Goal: Task Accomplishment & Management: Use online tool/utility

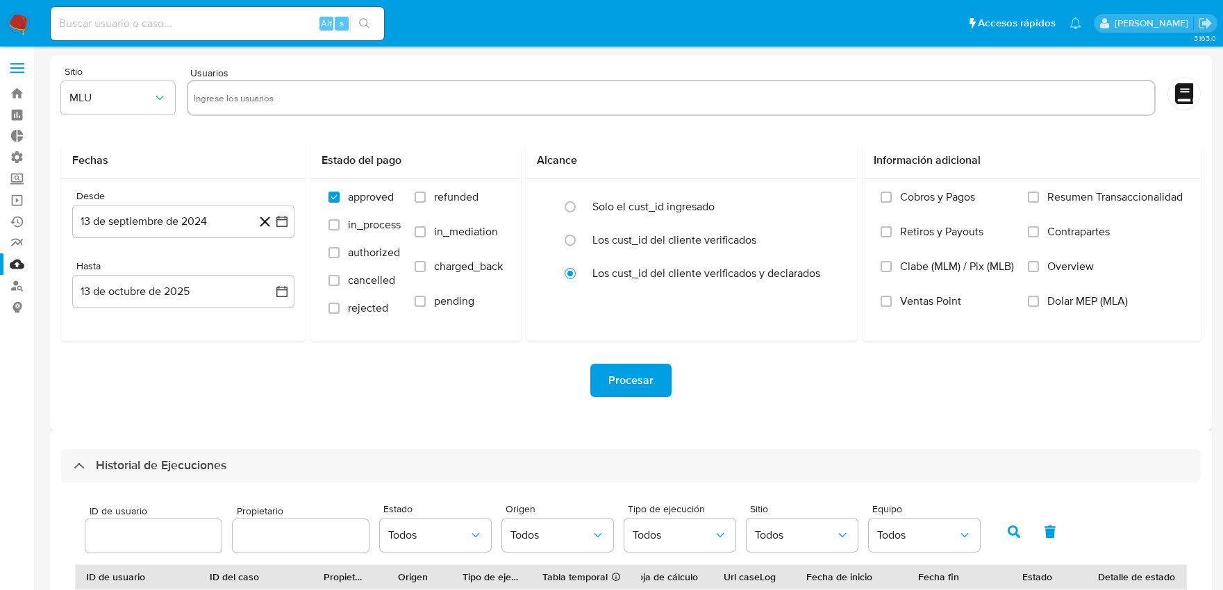
select select "10"
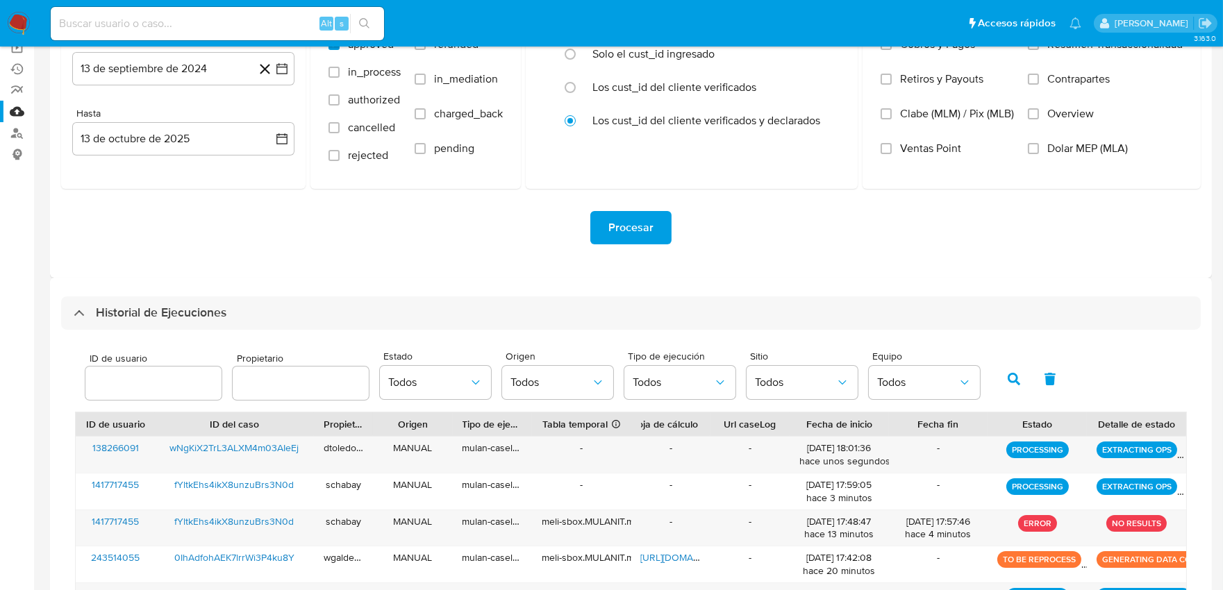
scroll to position [154, 0]
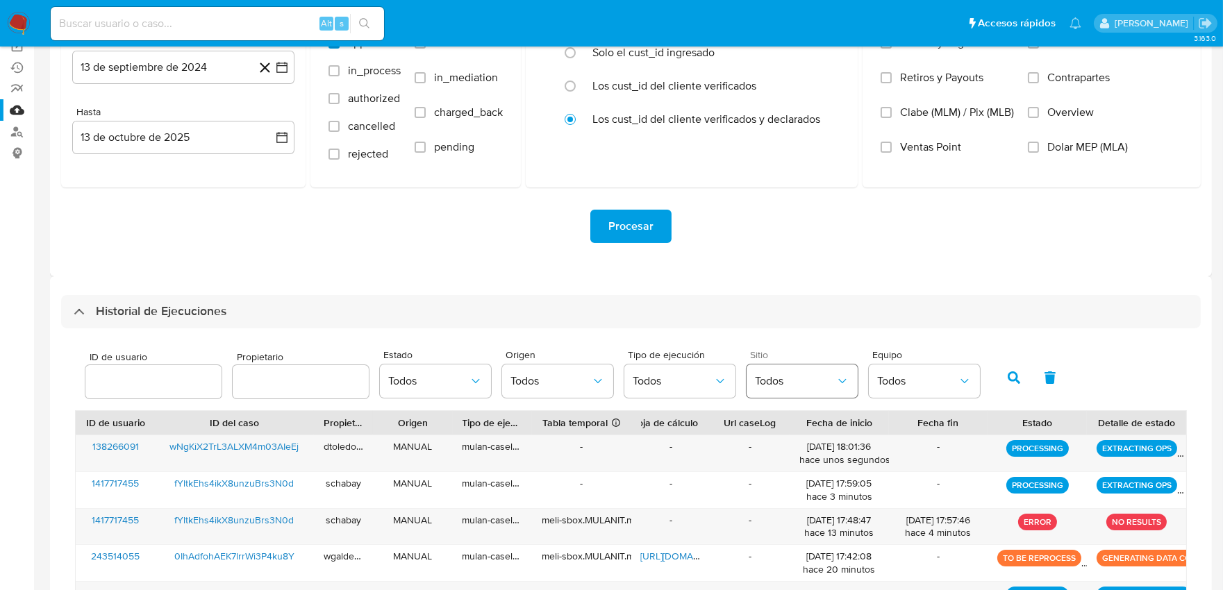
click at [788, 396] on button "Todos" at bounding box center [802, 381] width 111 height 33
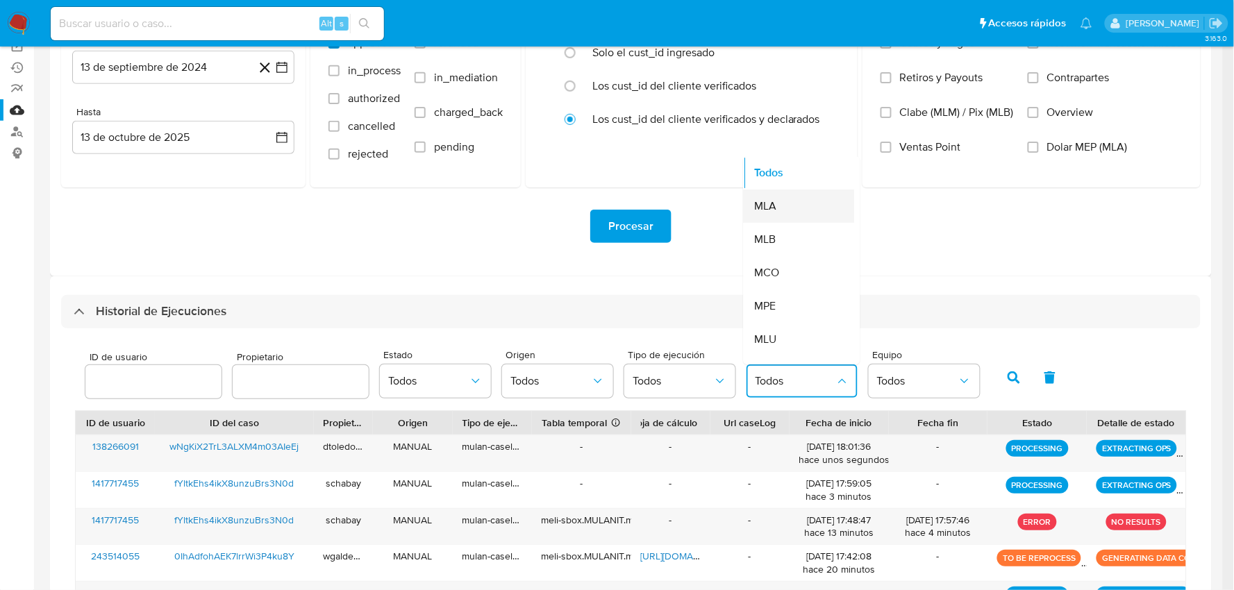
click at [781, 214] on div "MLA" at bounding box center [795, 206] width 81 height 33
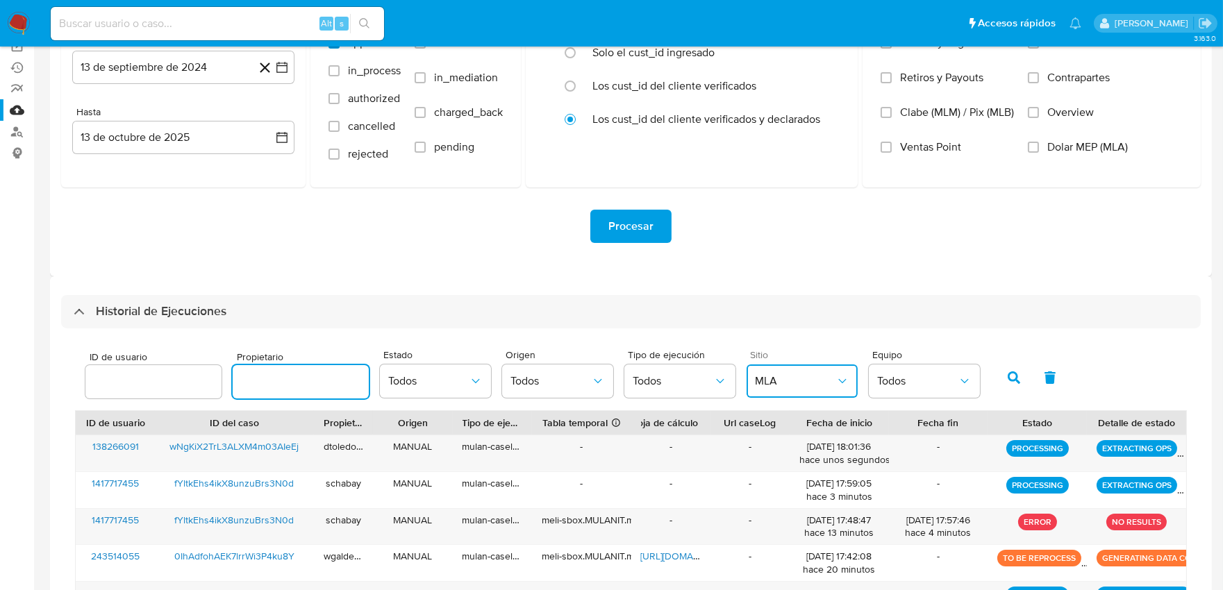
click at [332, 378] on input "text" at bounding box center [301, 382] width 136 height 18
type input "schabay"
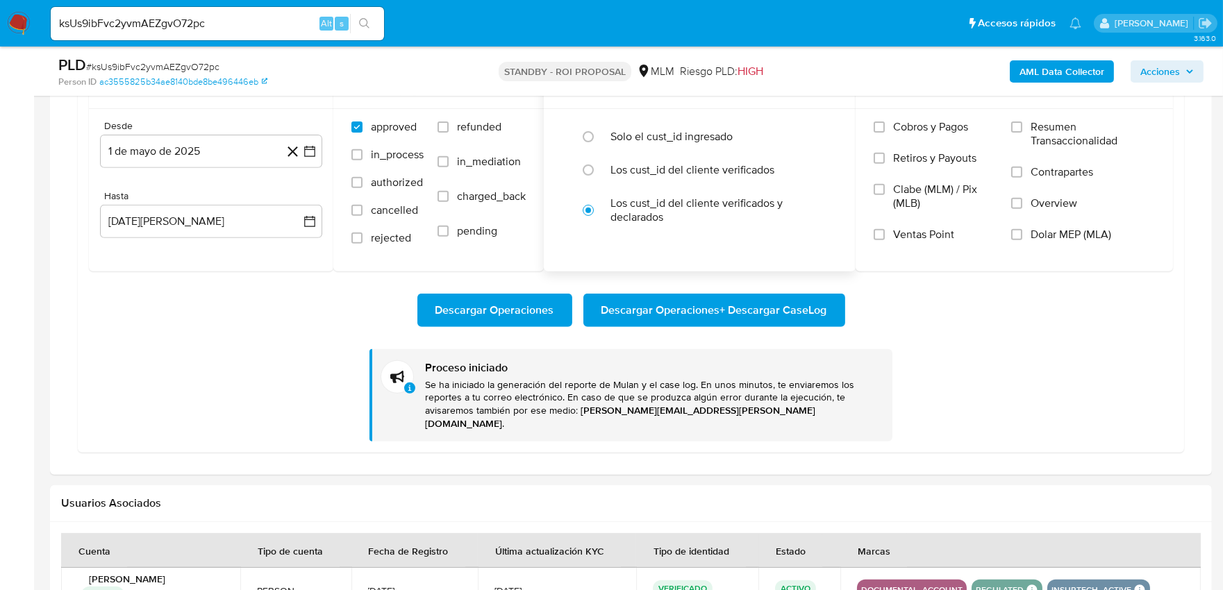
scroll to position [849, 0]
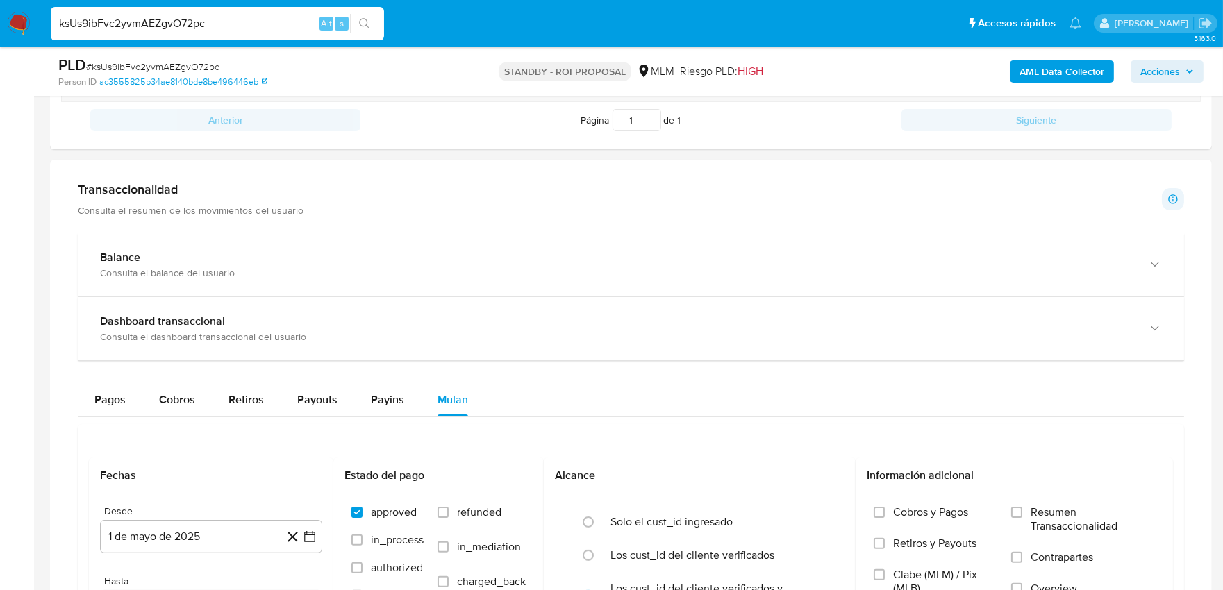
click at [236, 25] on input "ksUs9ibFvc2yvmAEZgvO72pc" at bounding box center [217, 24] width 333 height 18
click at [1056, 67] on b "AML Data Collector" at bounding box center [1062, 71] width 85 height 22
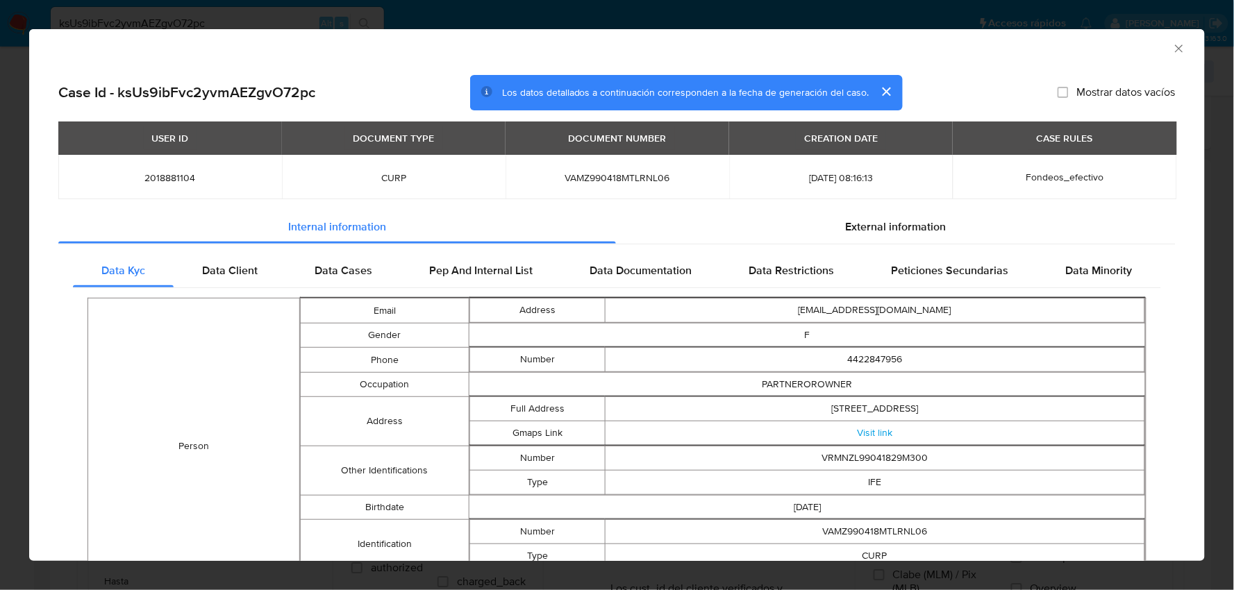
click at [1172, 53] on icon "Cerrar ventana" at bounding box center [1179, 49] width 14 height 14
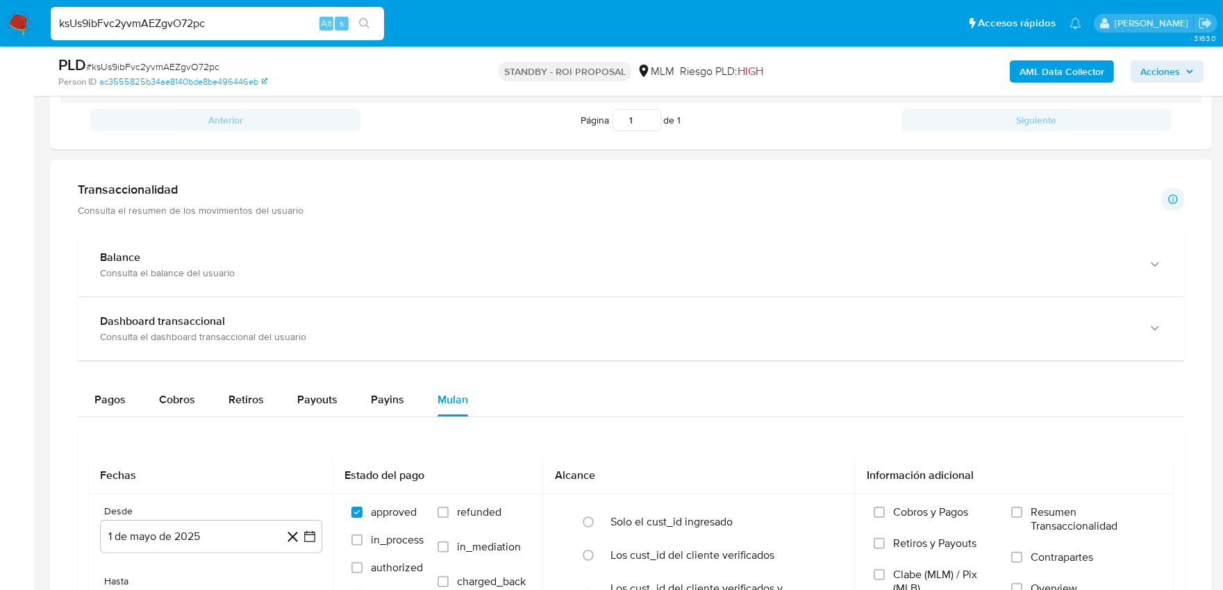
drag, startPoint x: 216, startPoint y: 23, endPoint x: 4, endPoint y: 21, distance: 211.8
click at [4, 21] on nav "Pausado Ver notificaciones ksUs9ibFvc2yvmAEZgvO72pc Alt s Accesos rápidos Presi…" at bounding box center [611, 23] width 1223 height 47
paste input "0uqFJ9pVEjvGHh5lBbobrAHA"
type input "0uqFJ9pVEjvGHh5lBbobrAHA"
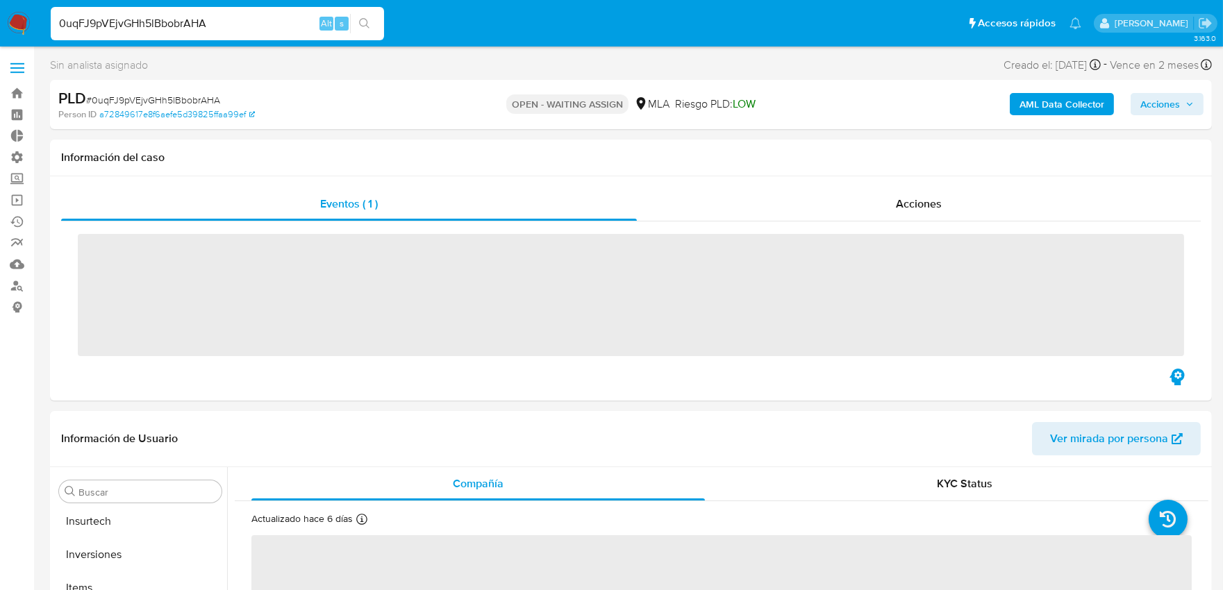
scroll to position [753, 0]
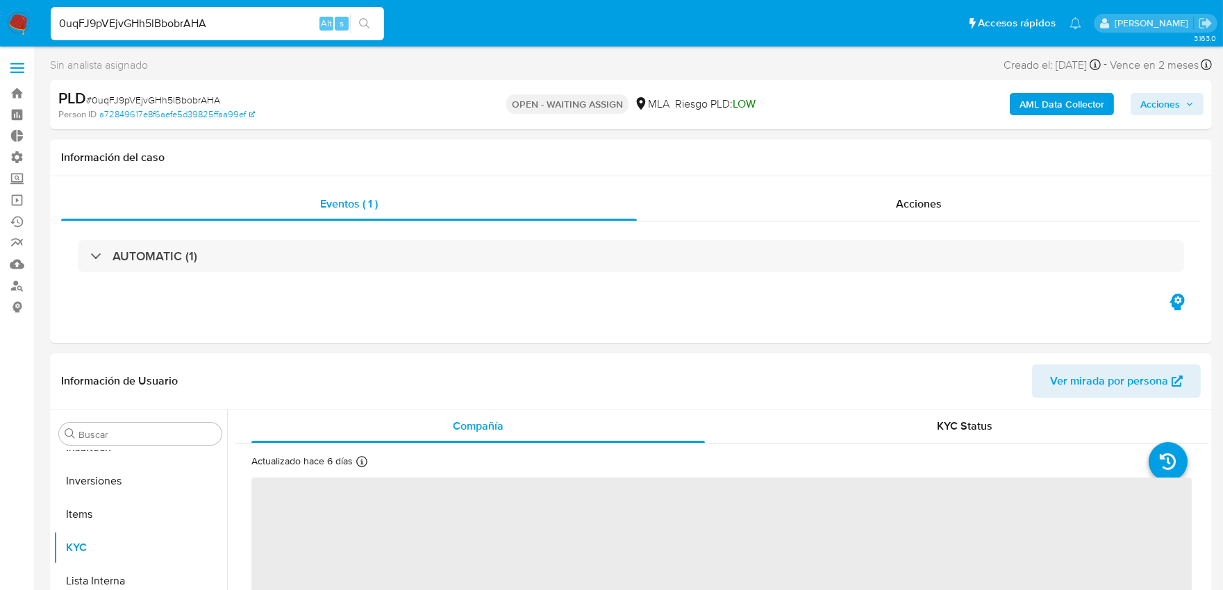
select select "10"
click at [1040, 101] on b "AML Data Collector" at bounding box center [1062, 104] width 85 height 22
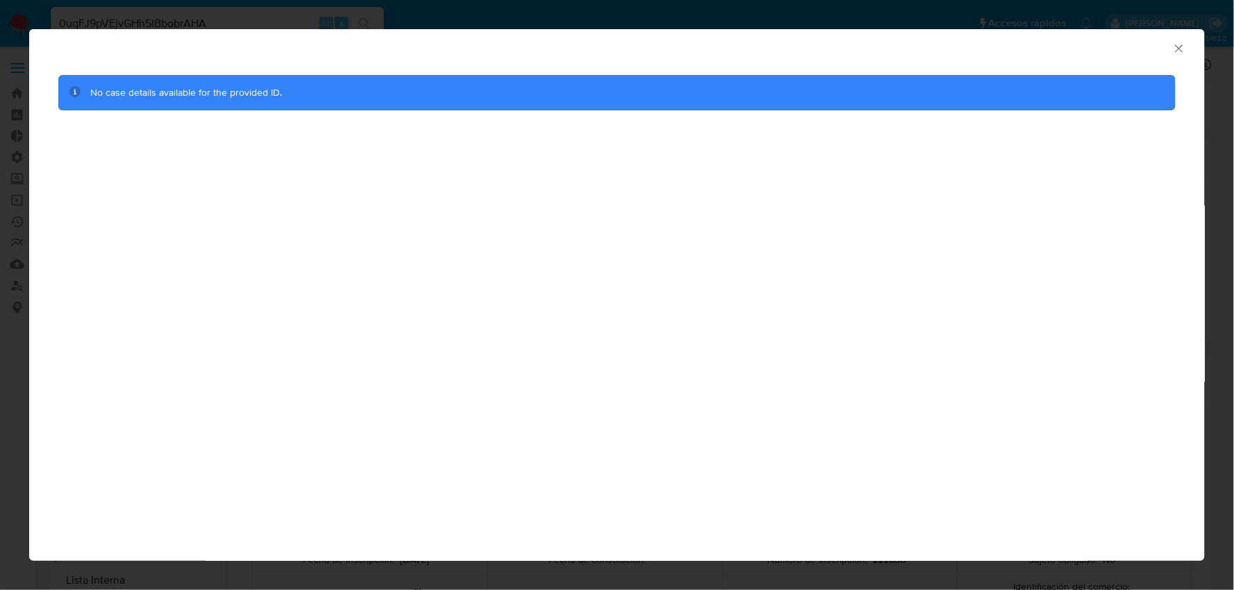
click at [1177, 53] on icon "Cerrar ventana" at bounding box center [1179, 49] width 14 height 14
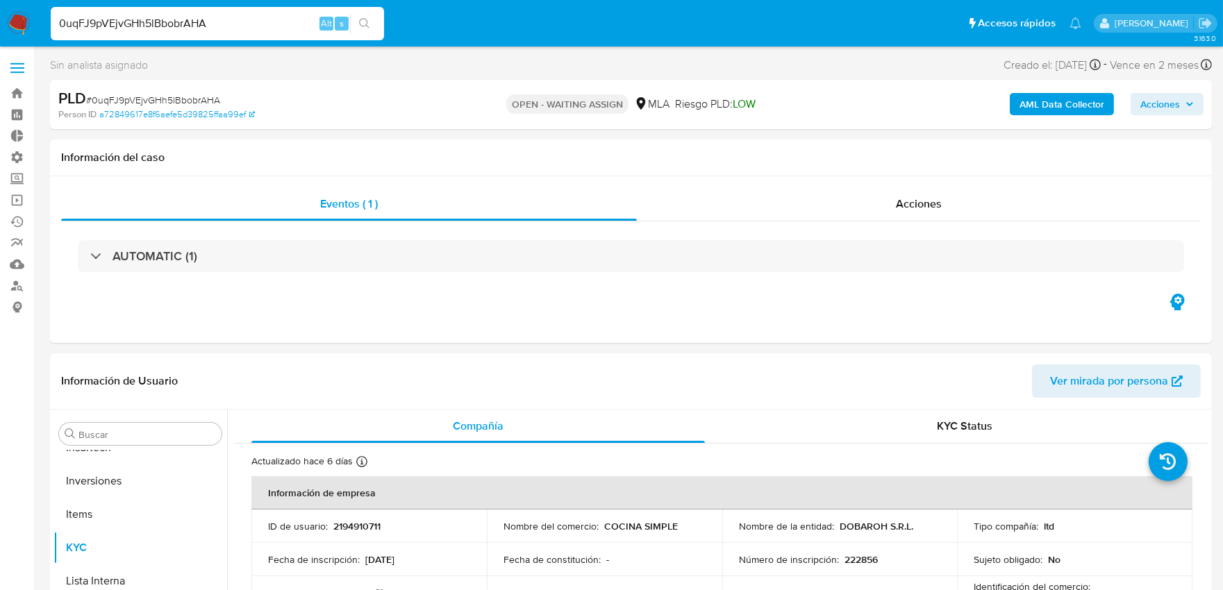
drag, startPoint x: 241, startPoint y: 31, endPoint x: 38, endPoint y: 30, distance: 203.5
click at [38, 30] on nav "Pausado Ver notificaciones 0uqFJ9pVEjvGHh5lBbobrAHA Alt s Accesos rápidos Presi…" at bounding box center [611, 23] width 1223 height 47
paste input "cqKW2U5bc6FYT2EpruJGjBHo"
type input "cqKW2U5bc6FYT2EpruJGjBHo"
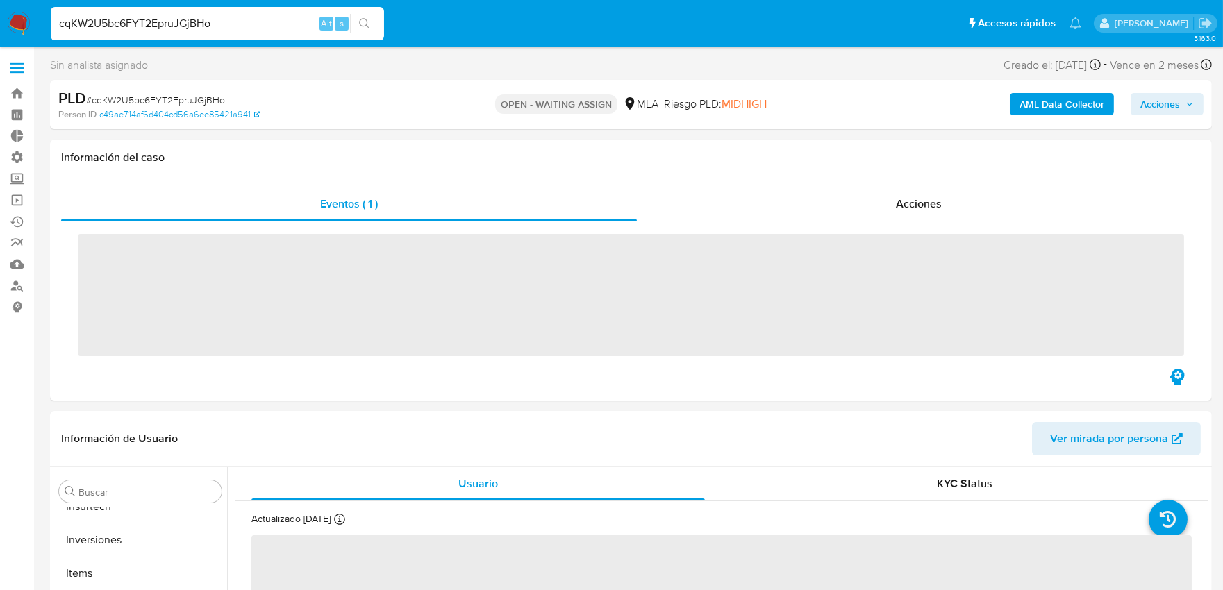
scroll to position [753, 0]
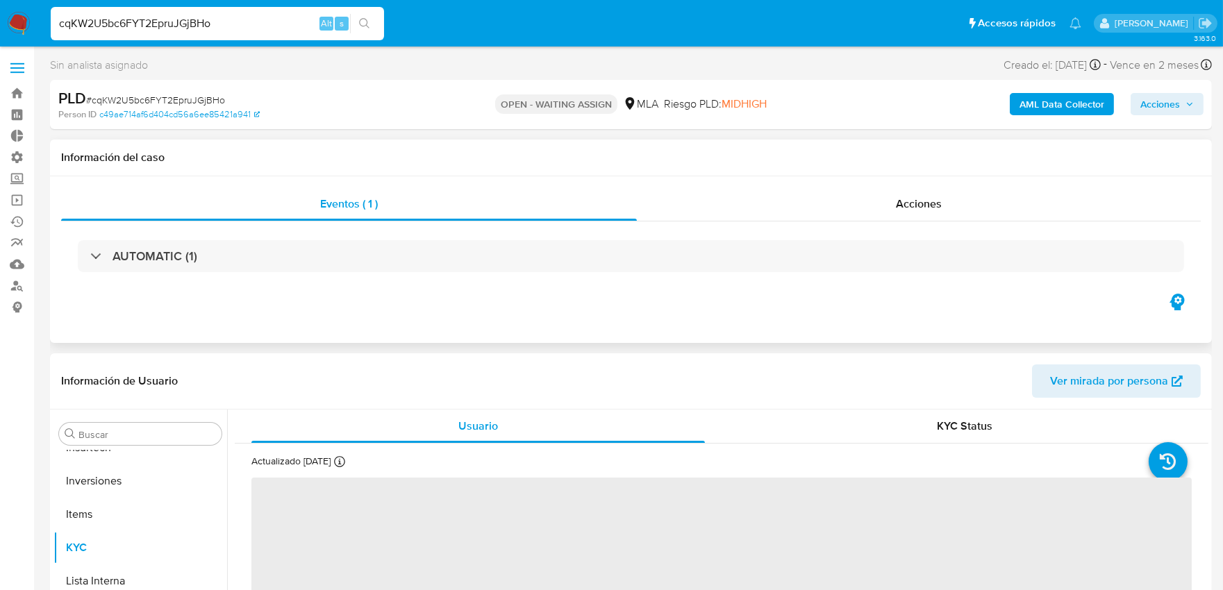
select select "10"
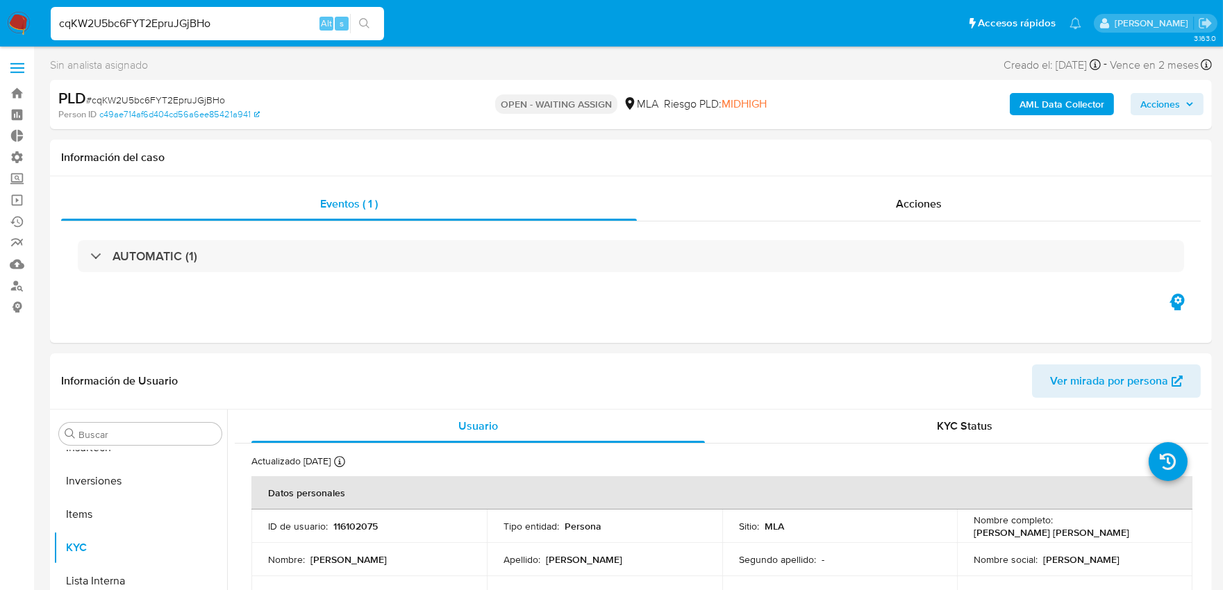
click at [1064, 99] on b "AML Data Collector" at bounding box center [1062, 104] width 85 height 22
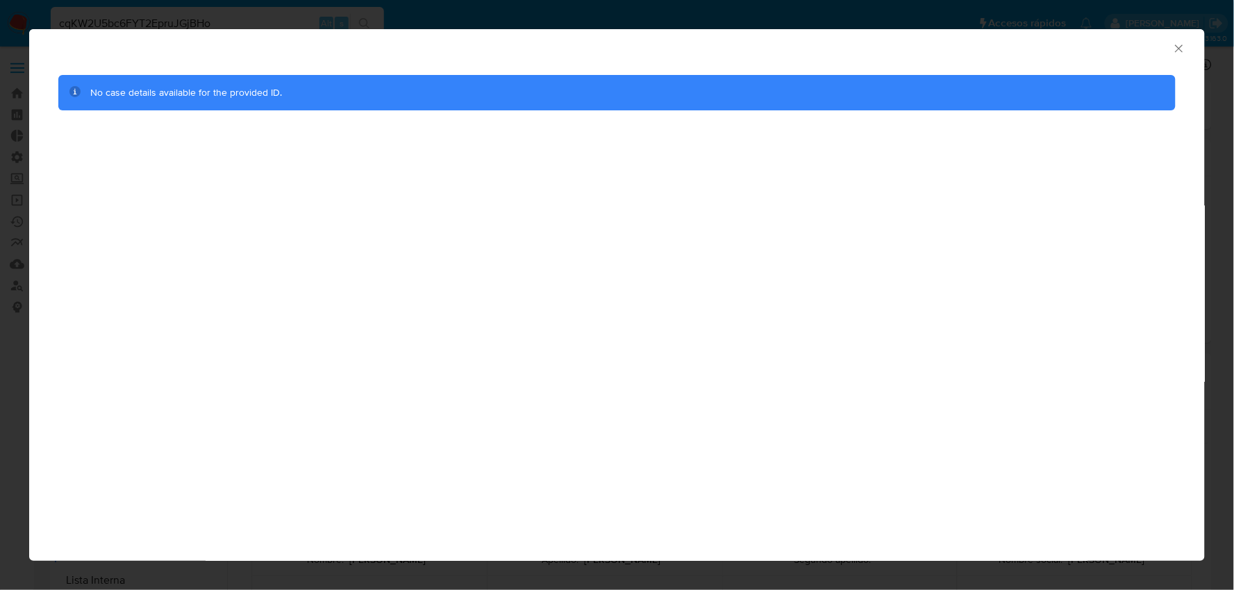
click at [1195, 59] on div "AML Data Collector" at bounding box center [617, 46] width 1176 height 35
click at [1169, 46] on div "AML Data Collector" at bounding box center [605, 46] width 1133 height 15
click at [1174, 49] on icon "Cerrar ventana" at bounding box center [1179, 49] width 14 height 14
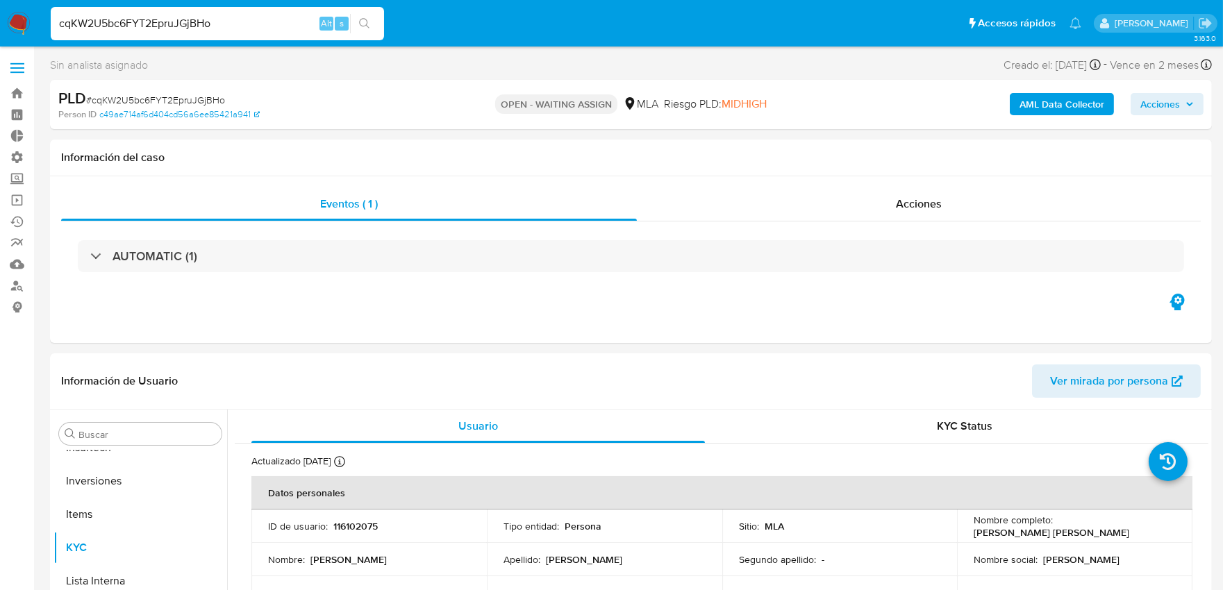
drag, startPoint x: 231, startPoint y: 22, endPoint x: 16, endPoint y: 19, distance: 214.6
click at [16, 19] on nav "Pausado Ver notificaciones cqKW2U5bc6FYT2EpruJGjBHo Alt s Accesos rápidos Presi…" at bounding box center [611, 23] width 1223 height 47
paste input "KHFRjAbyIeb7z0sMQbJYM2xW"
type input "KHFRjAbyIeb7z0sMQbJYM2xW"
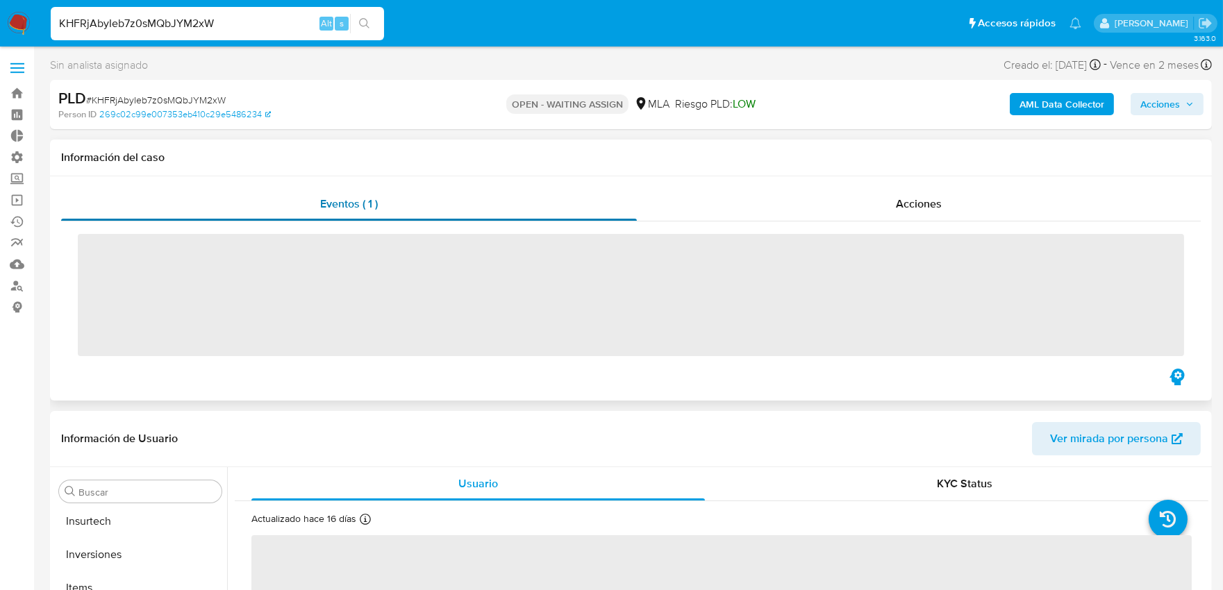
scroll to position [753, 0]
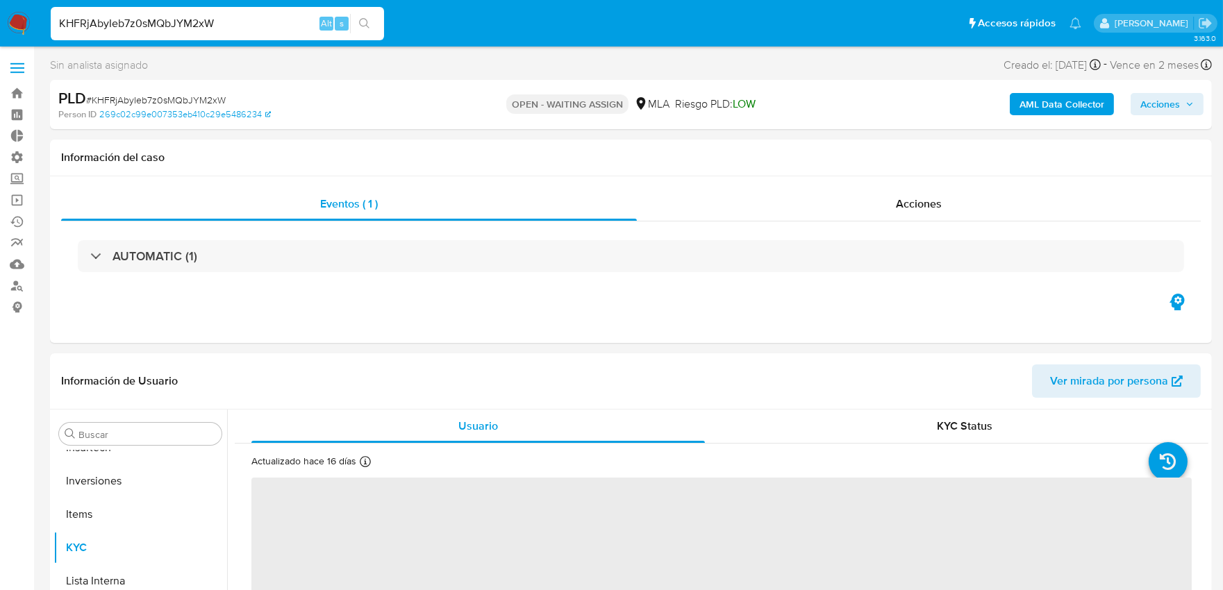
select select "10"
click at [1065, 99] on b "AML Data Collector" at bounding box center [1062, 104] width 85 height 22
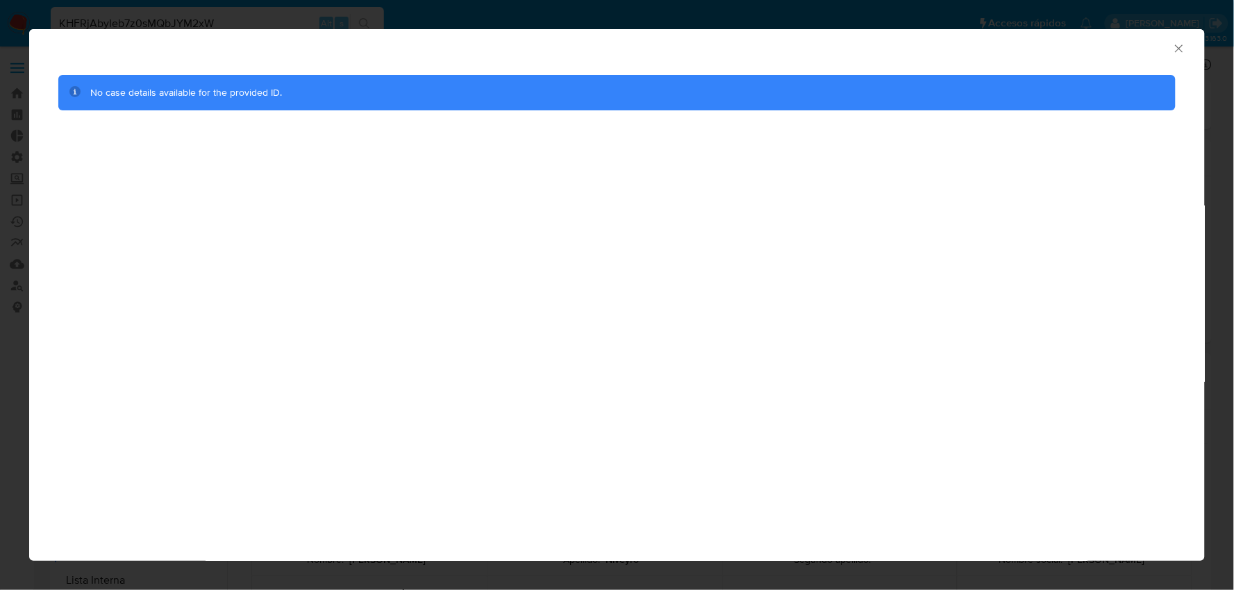
click at [1179, 42] on icon "Cerrar ventana" at bounding box center [1179, 49] width 14 height 14
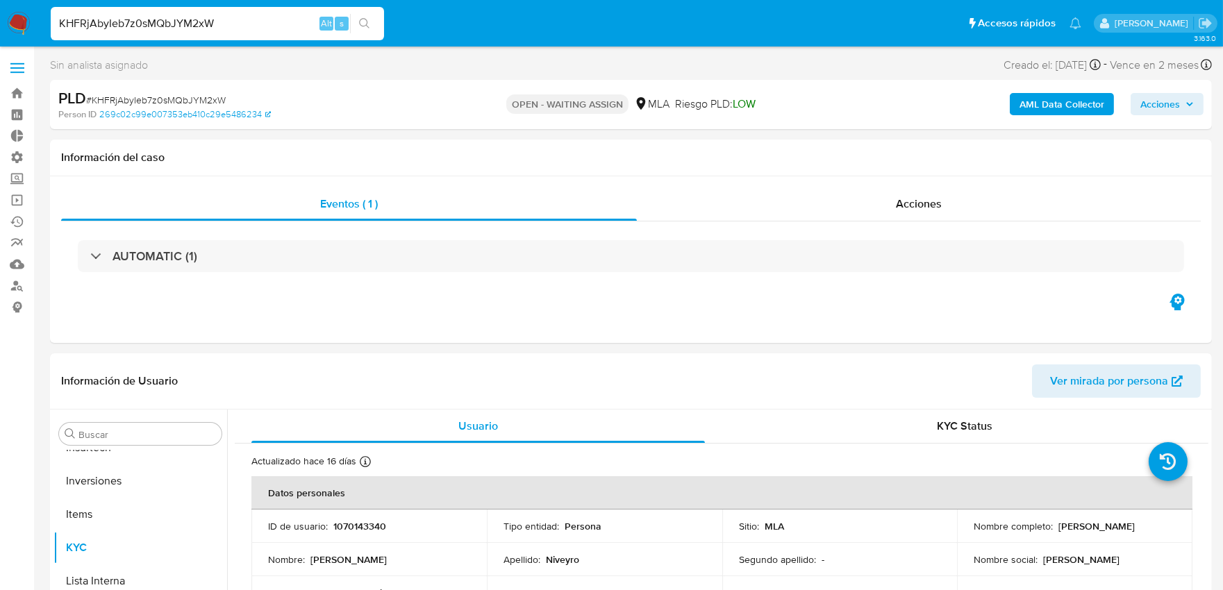
drag, startPoint x: 226, startPoint y: 28, endPoint x: 31, endPoint y: 30, distance: 195.9
click at [31, 30] on nav "Pausado Ver notificaciones KHFRjAbyIeb7z0sMQbJYM2xW Alt s Accesos rápidos Presi…" at bounding box center [611, 23] width 1223 height 47
paste input "hiC4Eq2Hrgcsljoe4wJSdyxI"
type input "hiC4Eq2Hrgcsljoe4wJSdyxI"
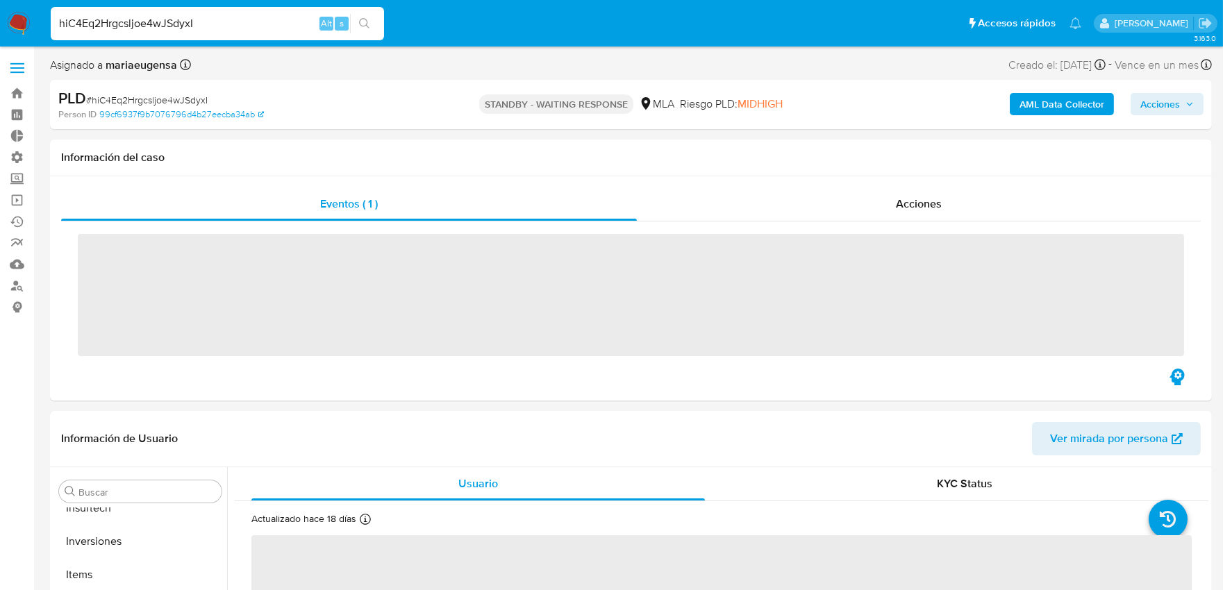
scroll to position [753, 0]
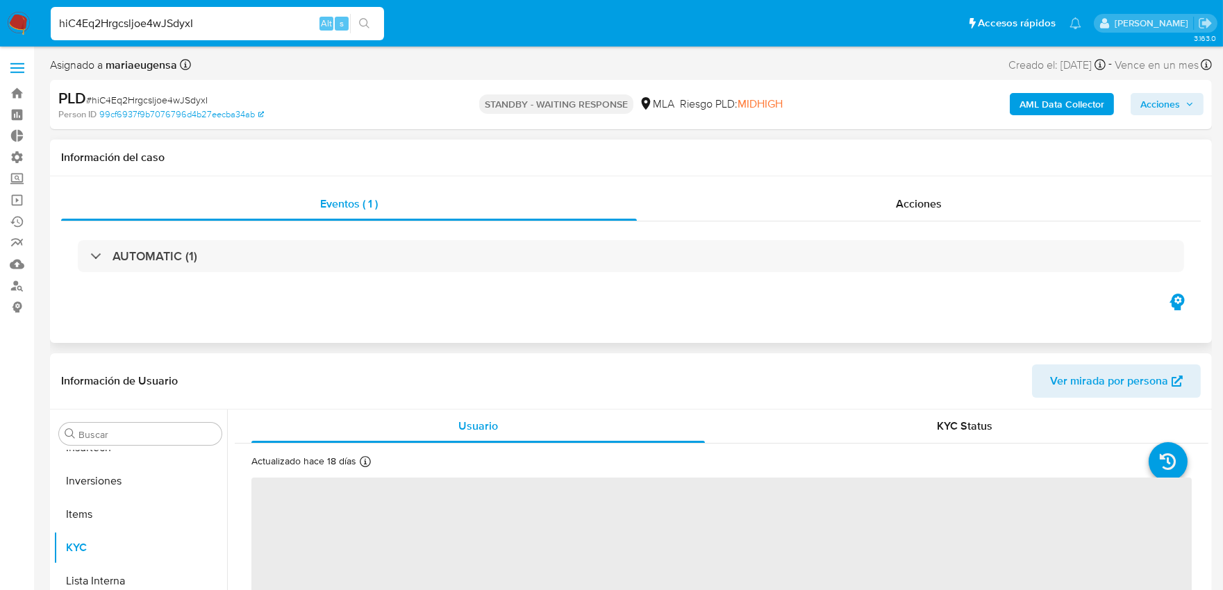
select select "10"
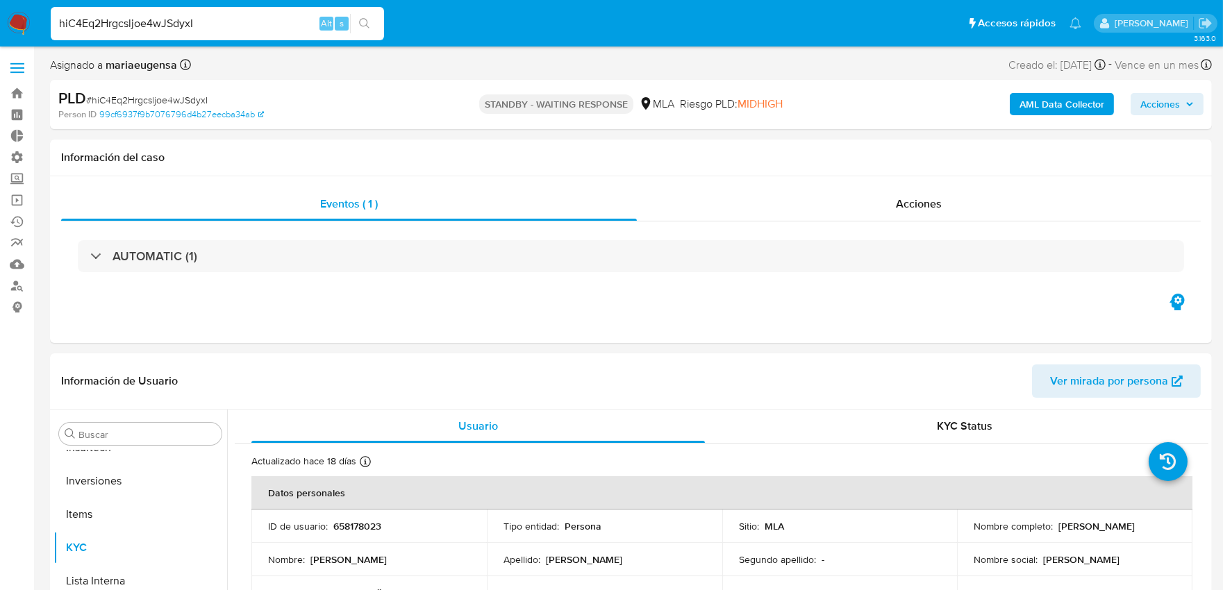
click at [1015, 109] on button "AML Data Collector" at bounding box center [1062, 104] width 104 height 22
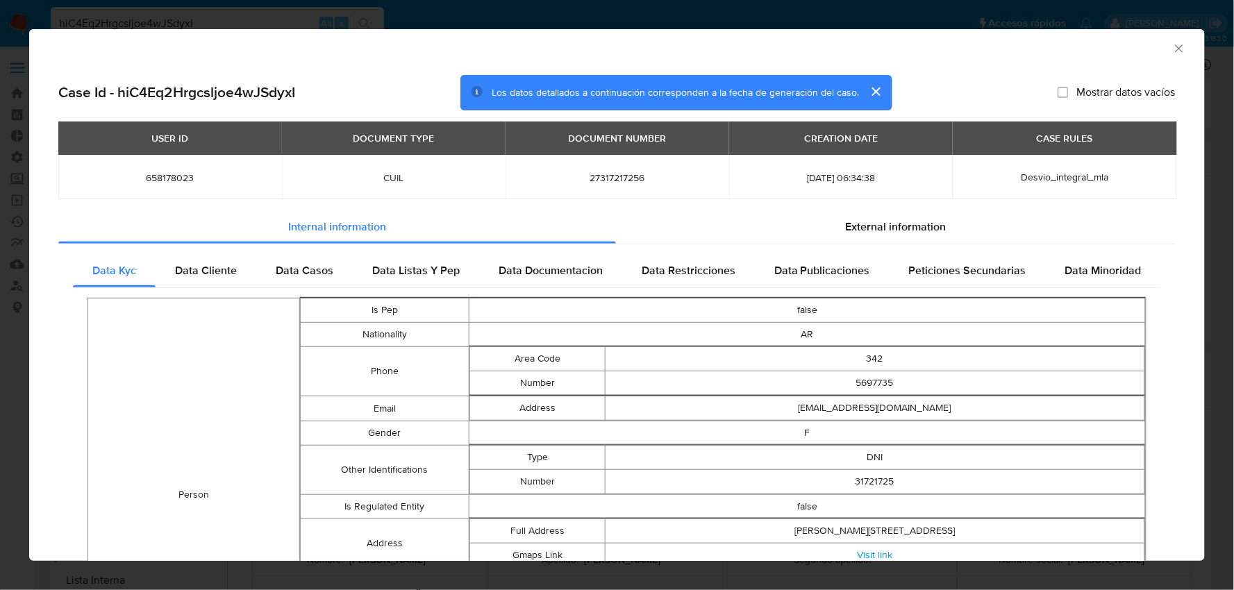
click at [1172, 49] on icon "Cerrar ventana" at bounding box center [1179, 49] width 14 height 14
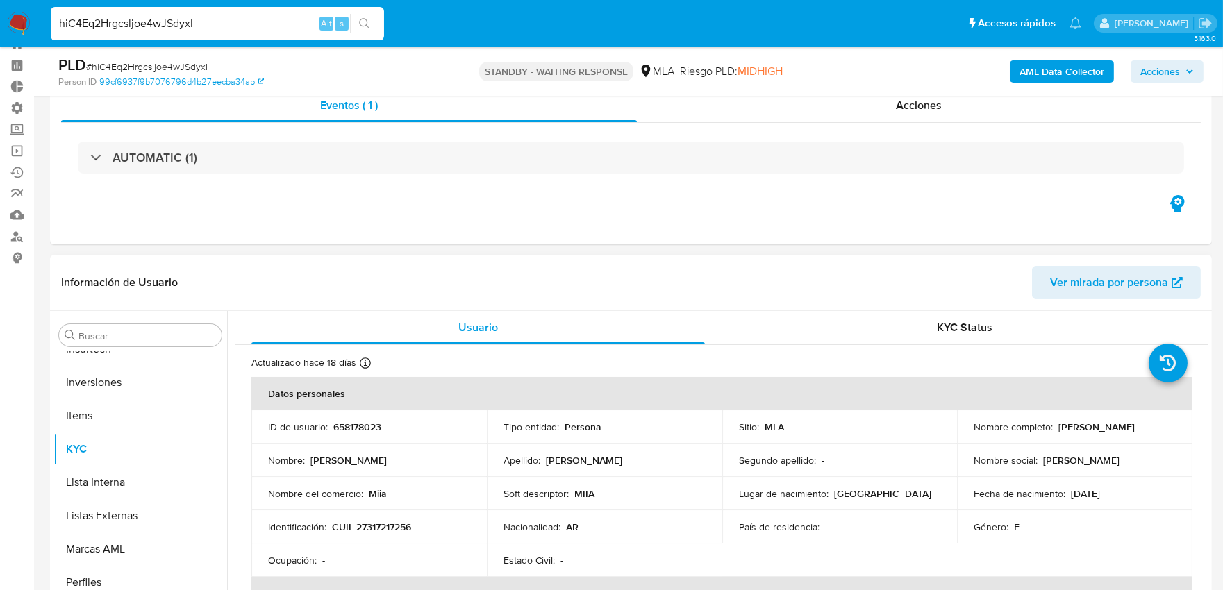
scroll to position [77, 0]
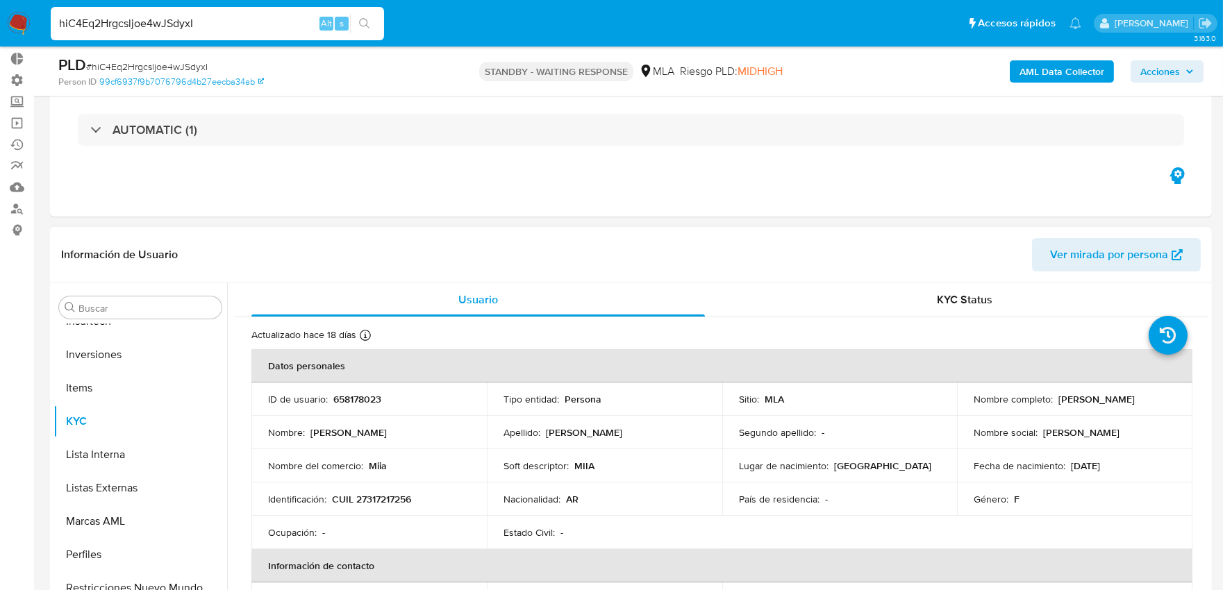
click at [365, 399] on p "658178023" at bounding box center [357, 399] width 48 height 13
copy p "658178023"
drag, startPoint x: 224, startPoint y: 25, endPoint x: 24, endPoint y: 25, distance: 200.0
click at [25, 25] on nav "Pausado Ver notificaciones hiC4Eq2Hrgcsljoe4wJSdyxI Alt s Accesos rápidos Presi…" at bounding box center [611, 23] width 1223 height 47
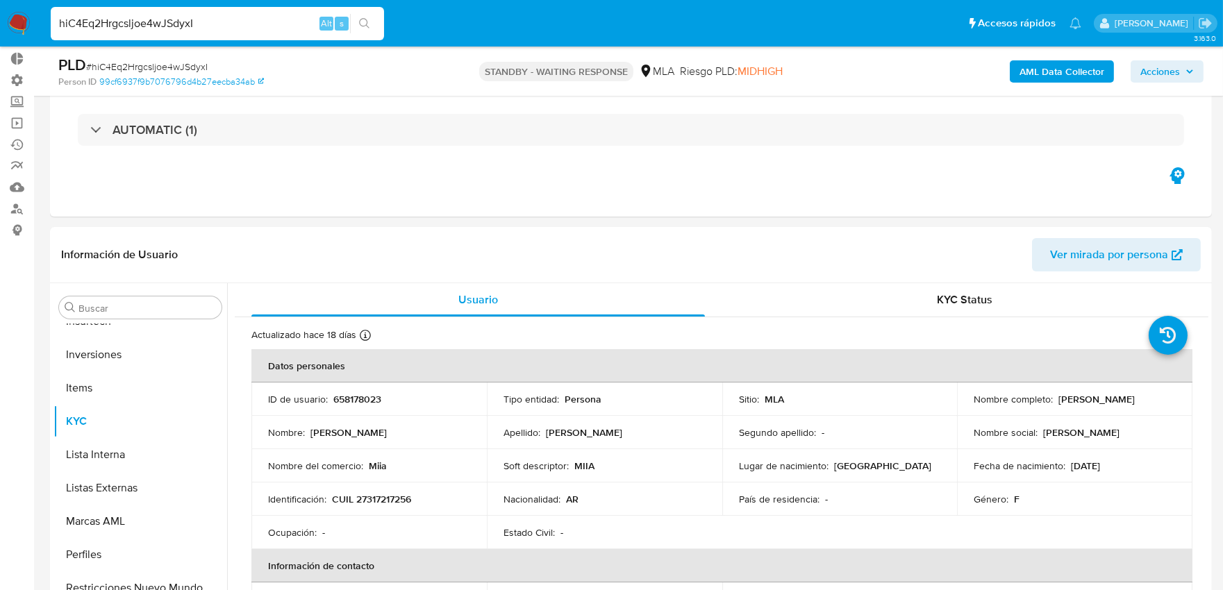
paste input "KTPwgd2kuMMb34VjX7Pqlo3r"
type input "KTPwgd2kuMMb34VjX7Pqlo3r"
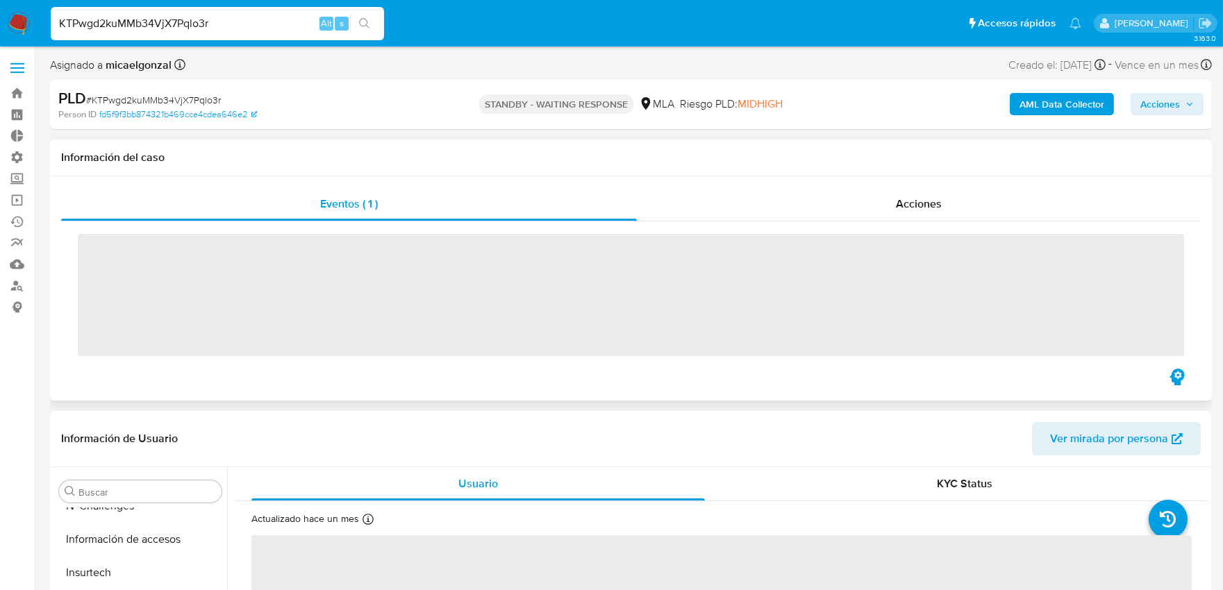
scroll to position [753, 0]
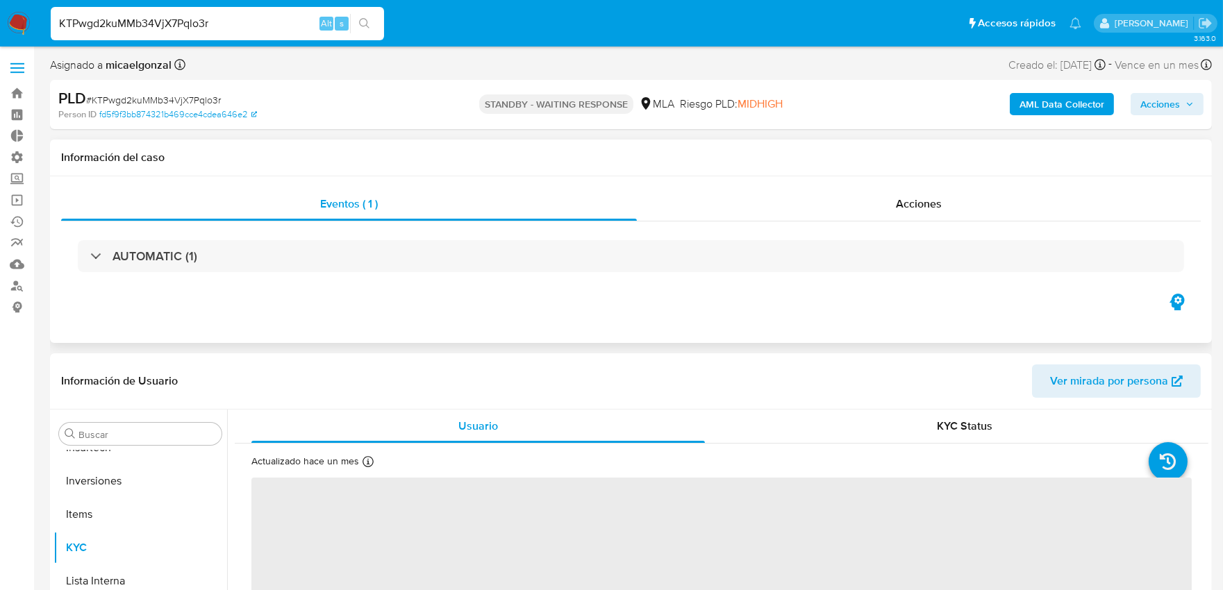
select select "10"
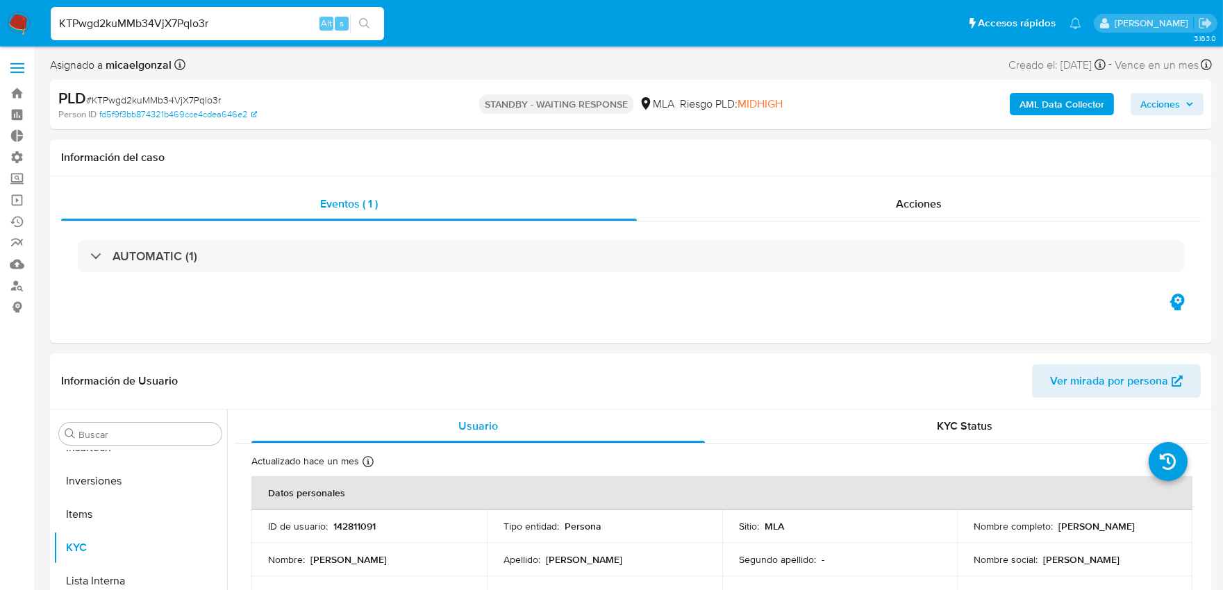
click at [1031, 110] on b "AML Data Collector" at bounding box center [1062, 104] width 85 height 22
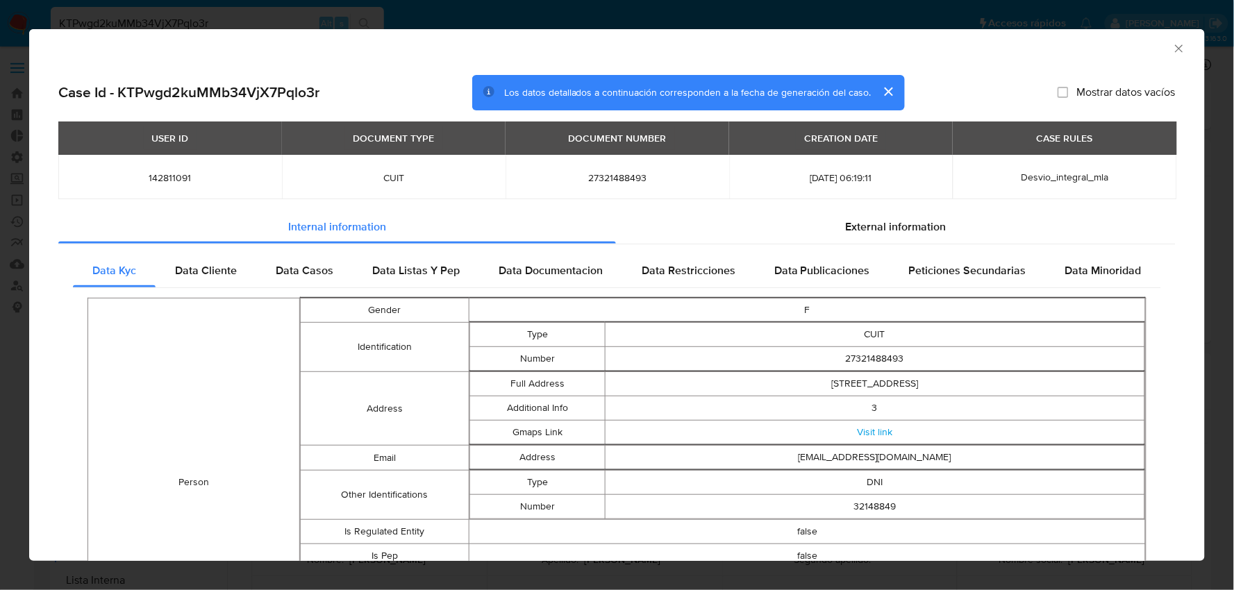
click at [1175, 47] on icon "Cerrar ventana" at bounding box center [1179, 48] width 8 height 8
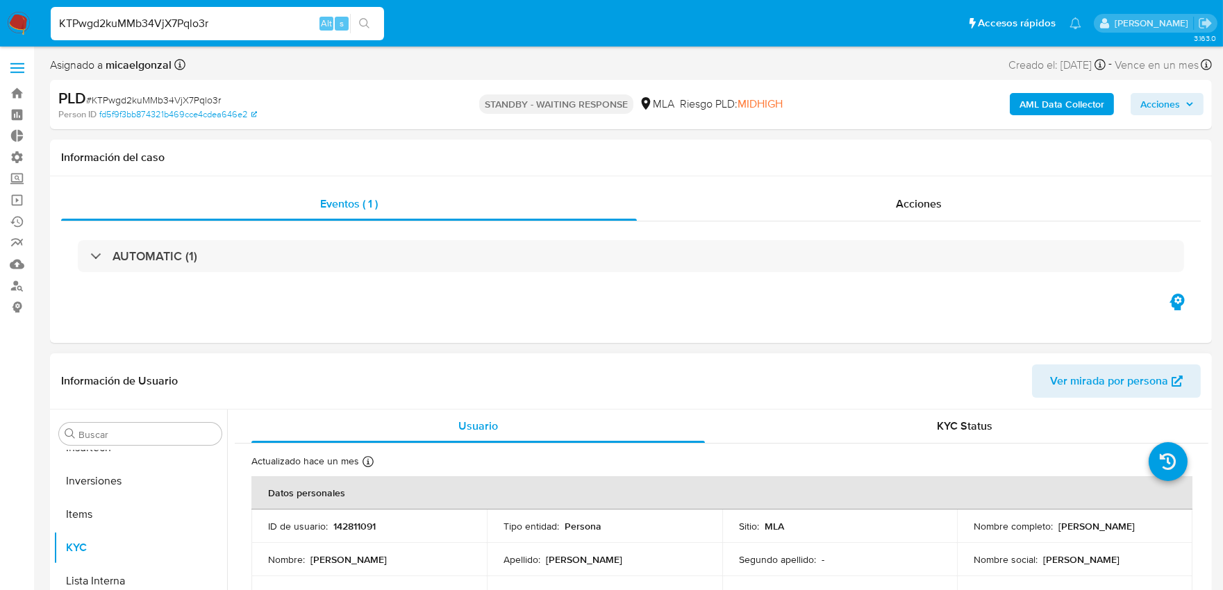
click at [350, 524] on p "142811091" at bounding box center [354, 526] width 42 height 13
copy p "142811091"
drag, startPoint x: 228, startPoint y: 26, endPoint x: 26, endPoint y: 26, distance: 202.1
click at [26, 26] on nav "Pausado Ver notificaciones KTPwgd2kuMMb34VjX7Pqlo3r Alt s Accesos rápidos Presi…" at bounding box center [611, 23] width 1223 height 47
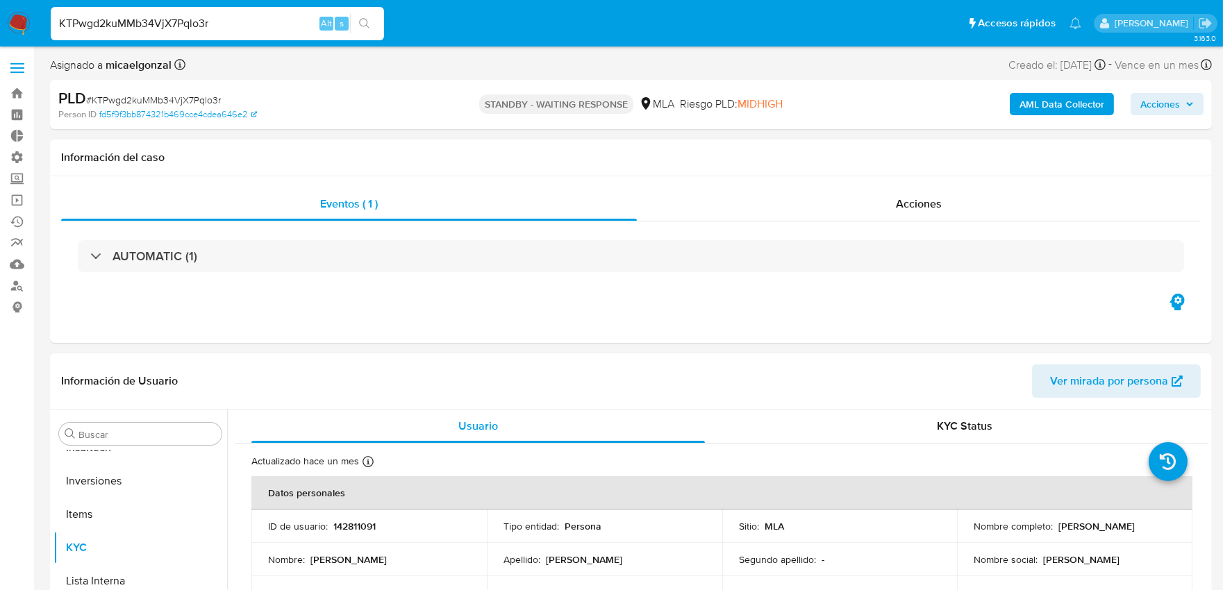
paste input "GhuAUqXK9dR5n7Li1hzKgCjh"
type input "GhuAUqXK9dR5n7Li1hzKgCjh"
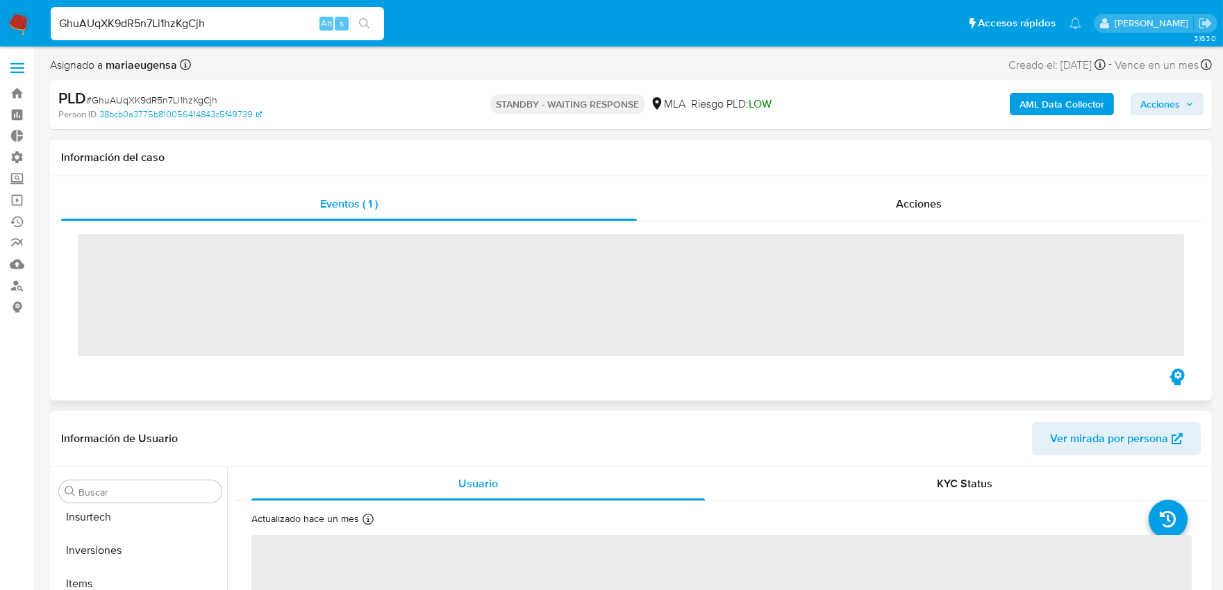
scroll to position [753, 0]
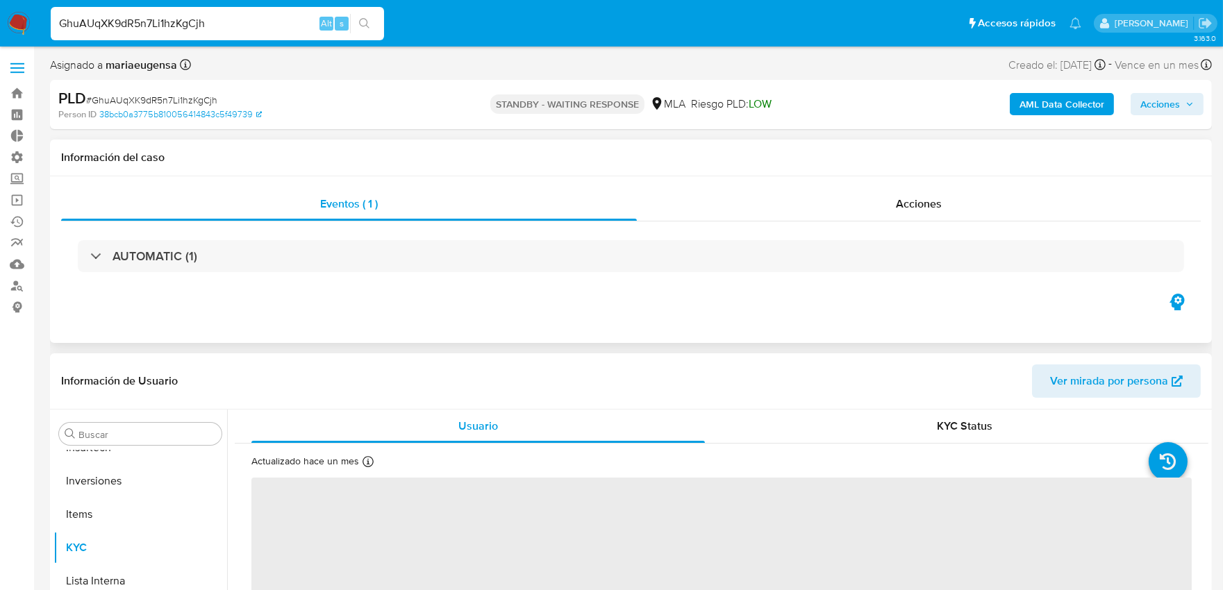
select select "10"
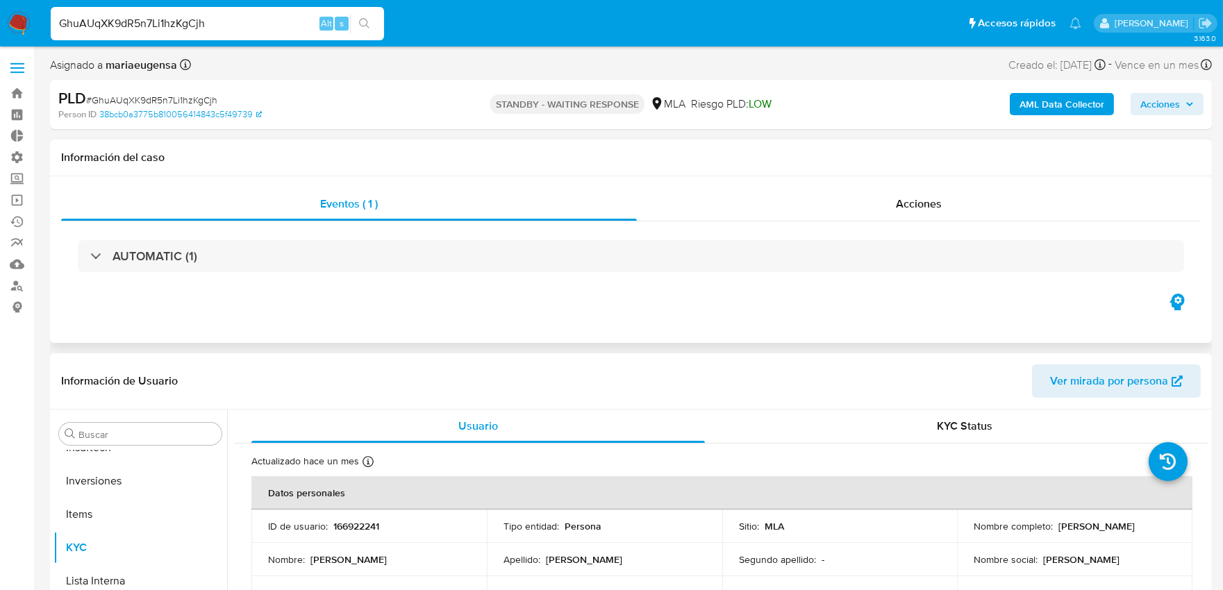
click at [1038, 106] on b "AML Data Collector" at bounding box center [1062, 104] width 85 height 22
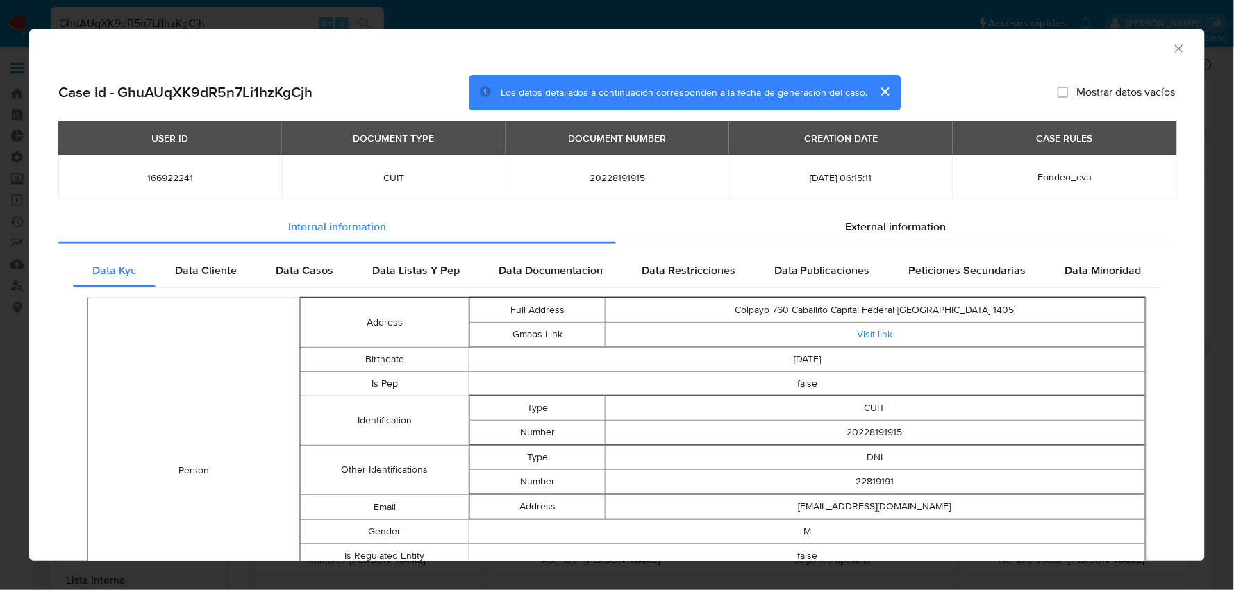
click at [1175, 47] on icon "Cerrar ventana" at bounding box center [1179, 48] width 8 height 8
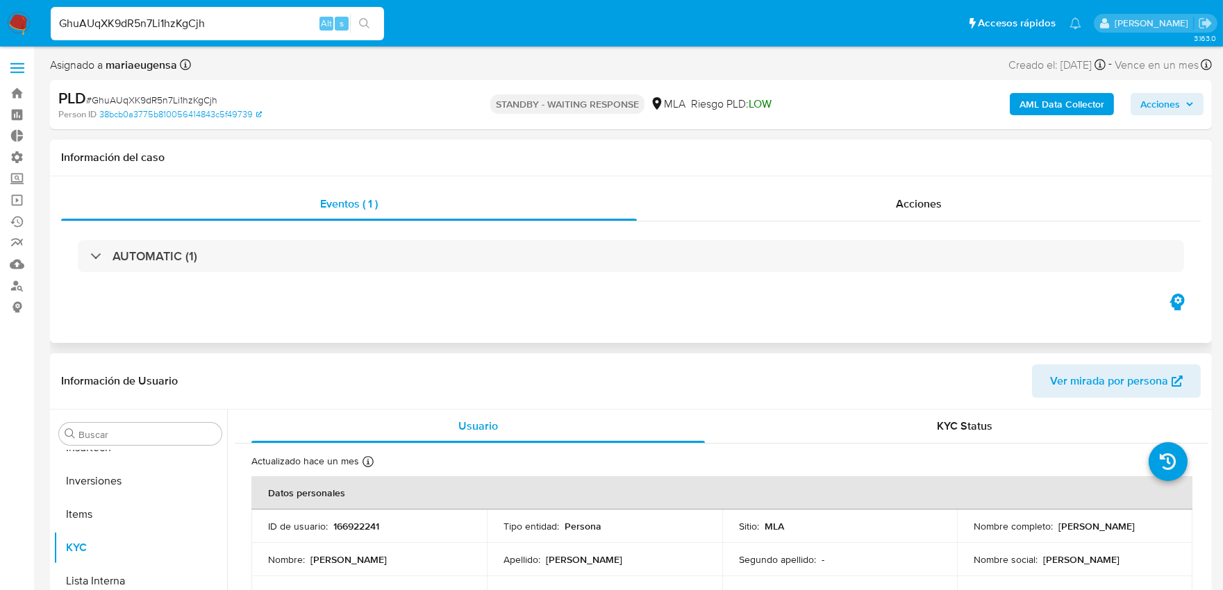
click at [358, 526] on p "166922241" at bounding box center [356, 526] width 46 height 13
copy p "166922241"
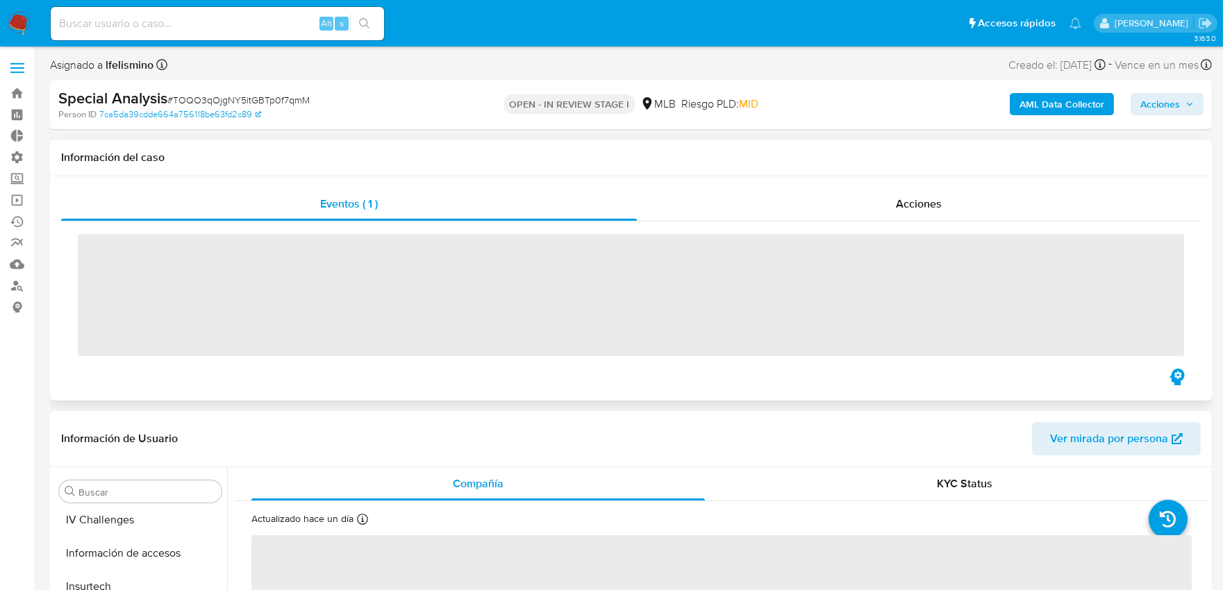
scroll to position [753, 0]
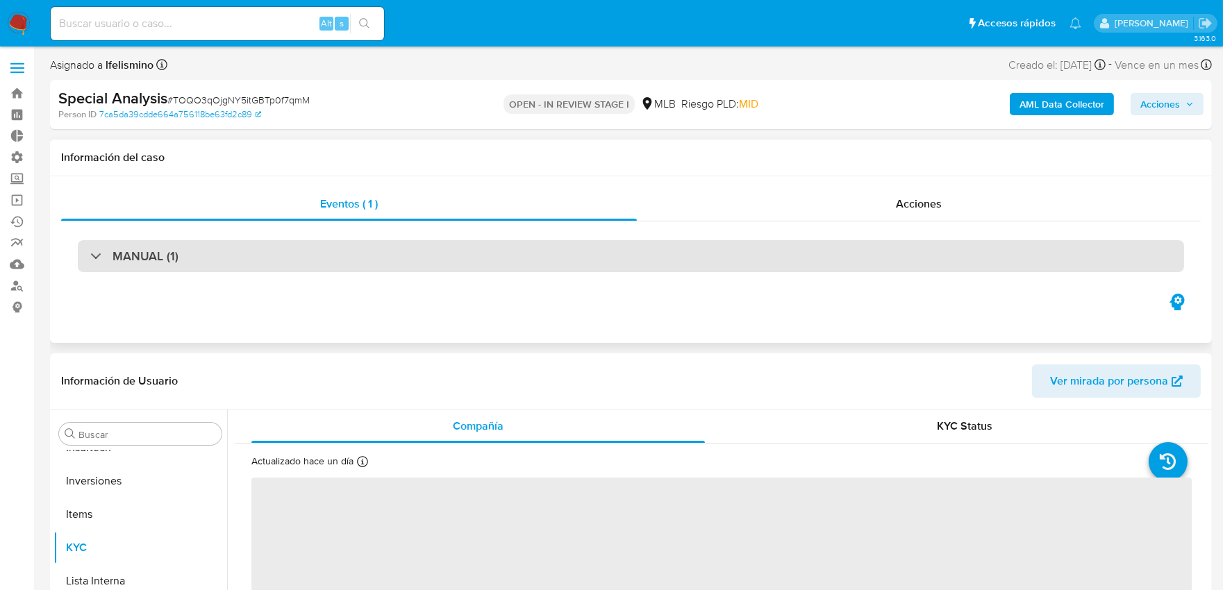
select select "10"
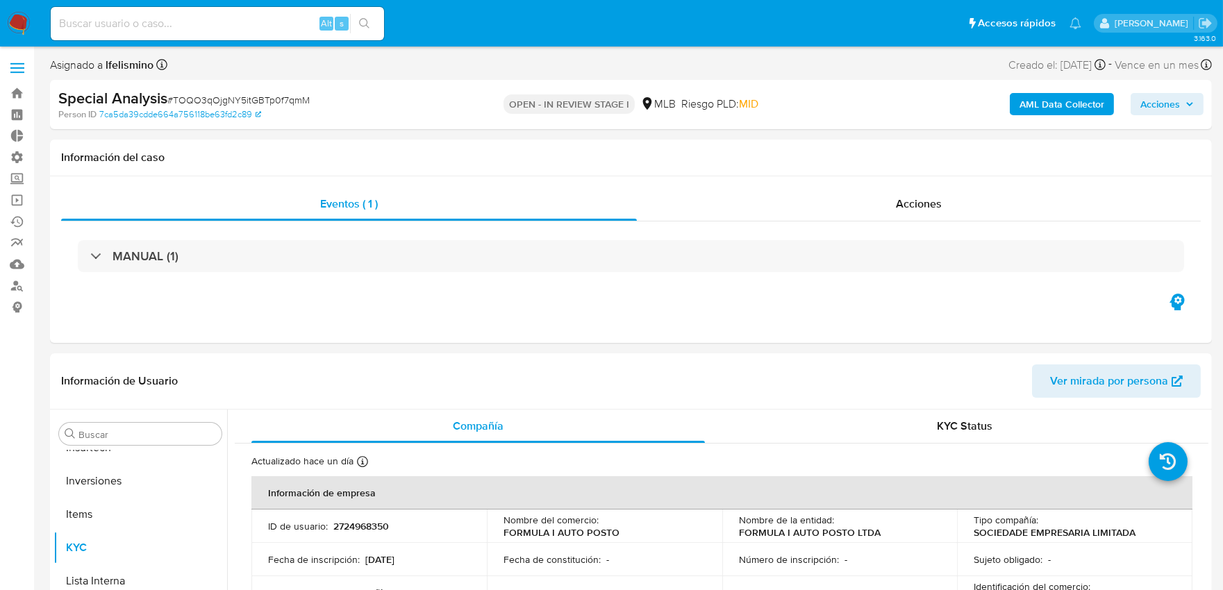
click at [1063, 98] on b "AML Data Collector" at bounding box center [1062, 104] width 85 height 22
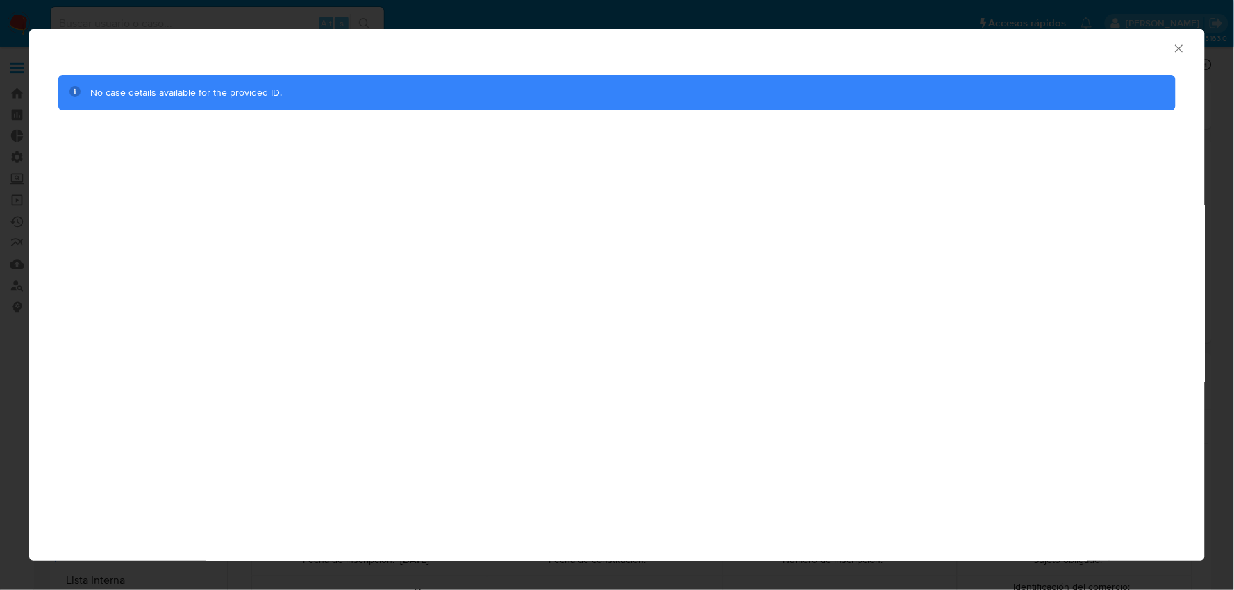
click at [1181, 47] on icon "Cerrar ventana" at bounding box center [1179, 48] width 8 height 8
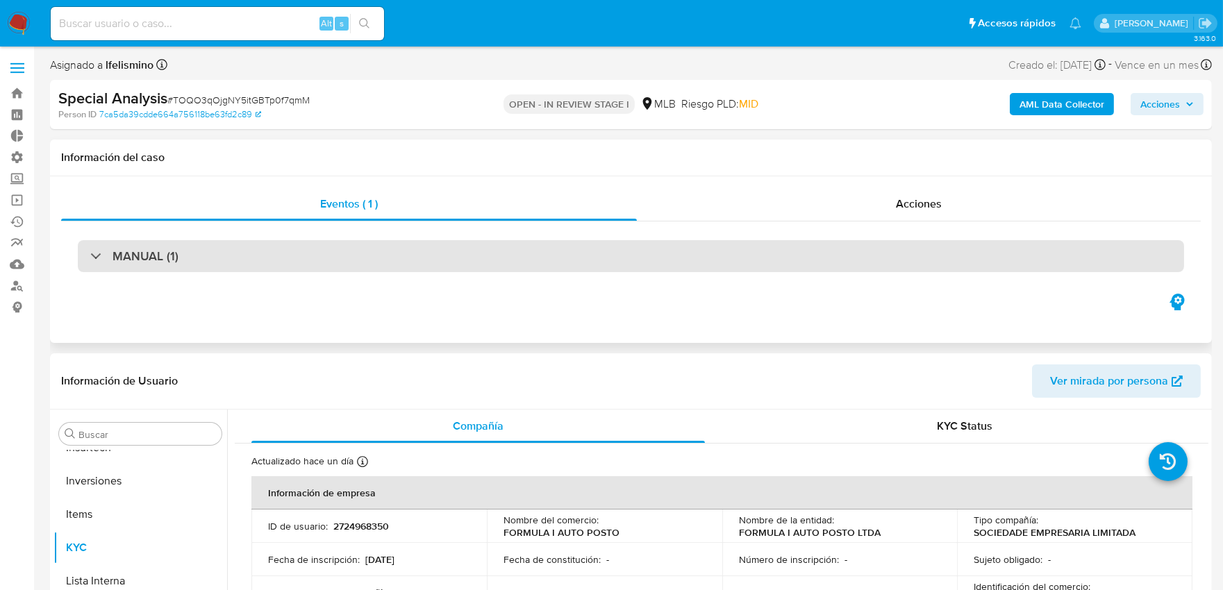
click at [341, 258] on div "MANUAL (1)" at bounding box center [631, 256] width 1106 height 32
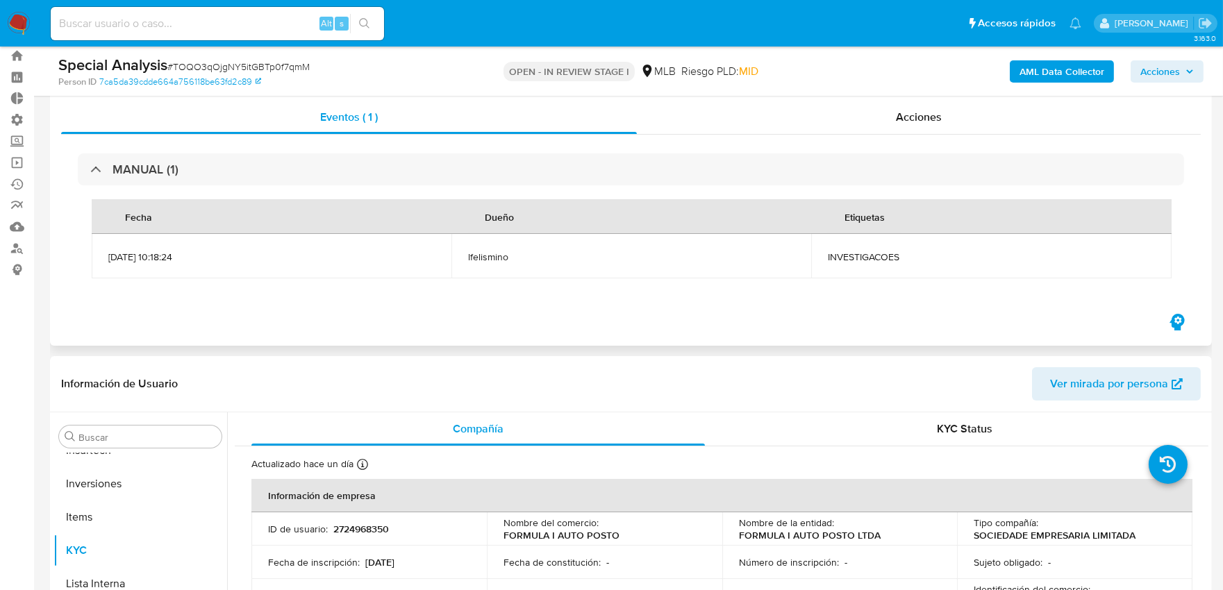
scroll to position [0, 0]
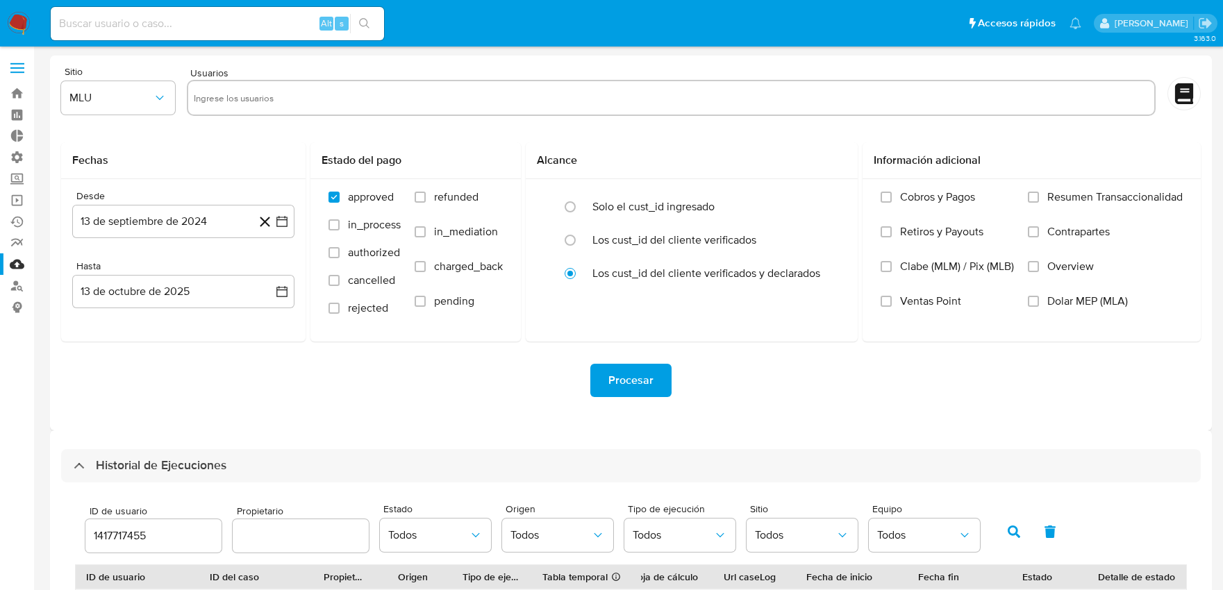
select select "10"
click at [279, 23] on input at bounding box center [217, 24] width 333 height 18
paste input "KHFRjAbyIeb7z0sMQbJYM2xW"
type input "KHFRjAbyIeb7z0sMQbJYM2xW"
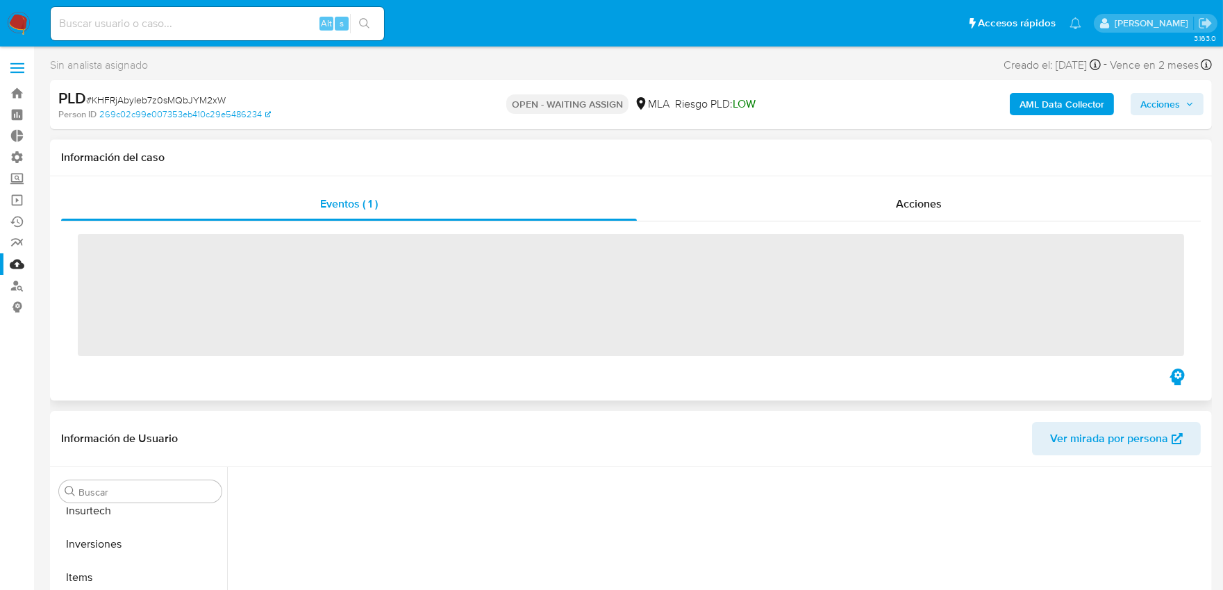
scroll to position [753, 0]
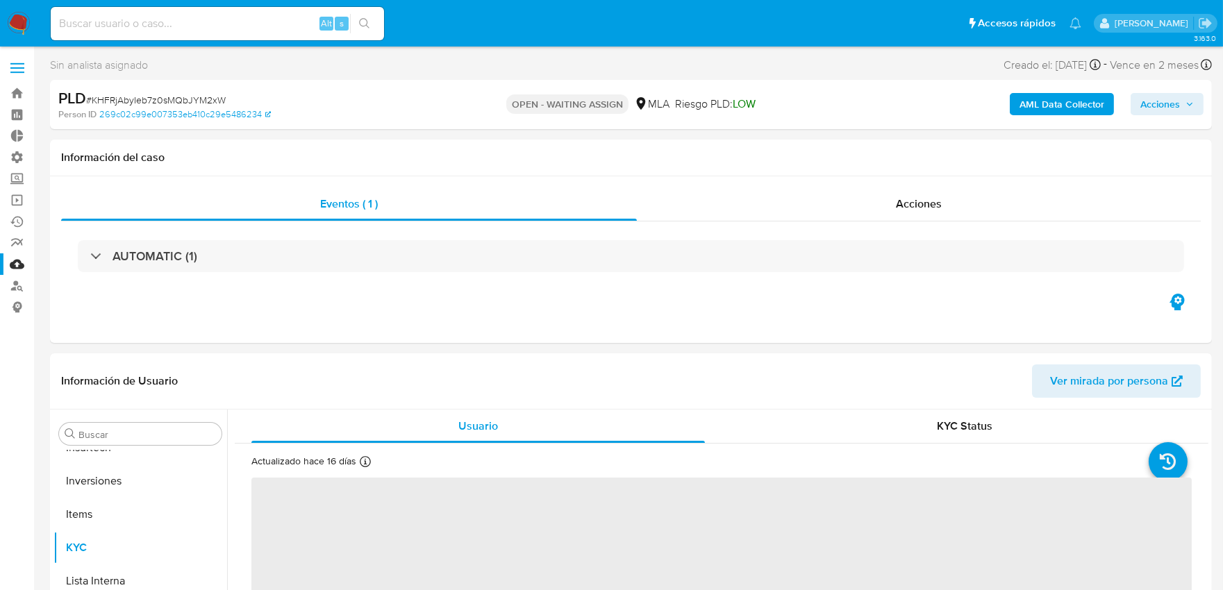
click at [1065, 99] on b "AML Data Collector" at bounding box center [1062, 104] width 85 height 22
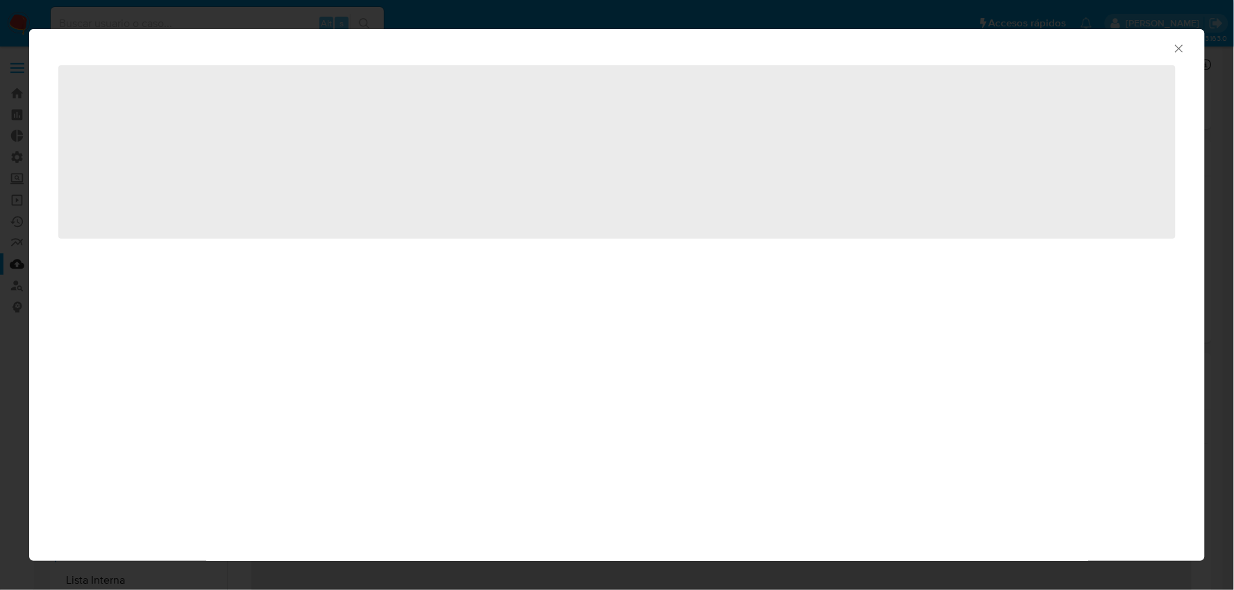
select select "10"
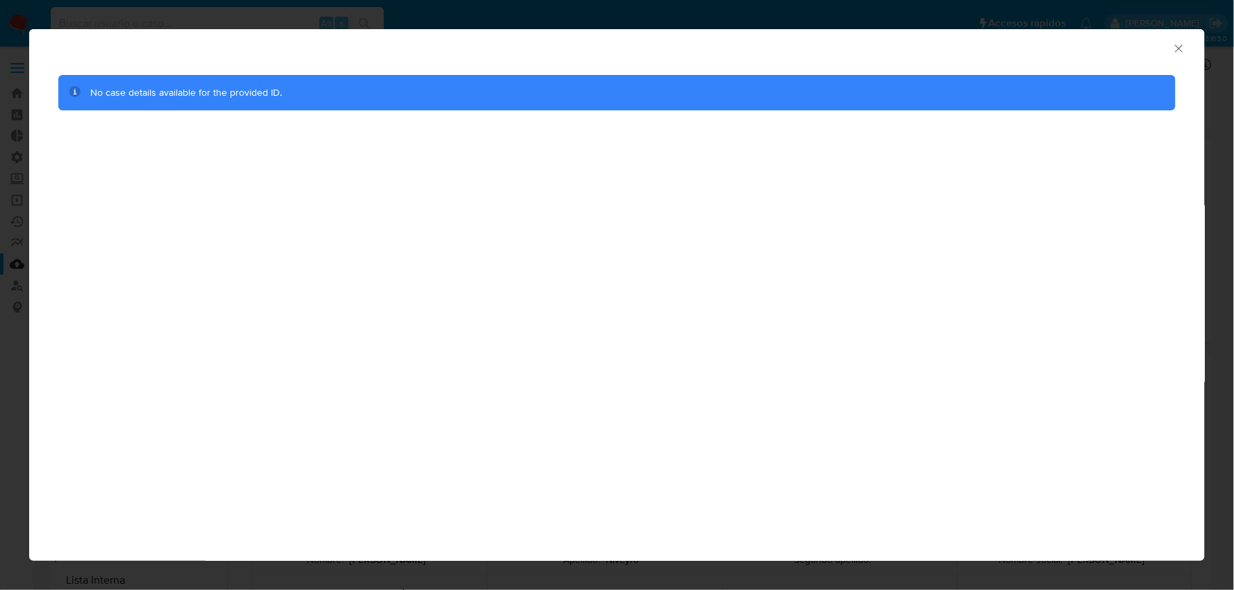
click at [1181, 50] on icon "Cerrar ventana" at bounding box center [1179, 48] width 8 height 8
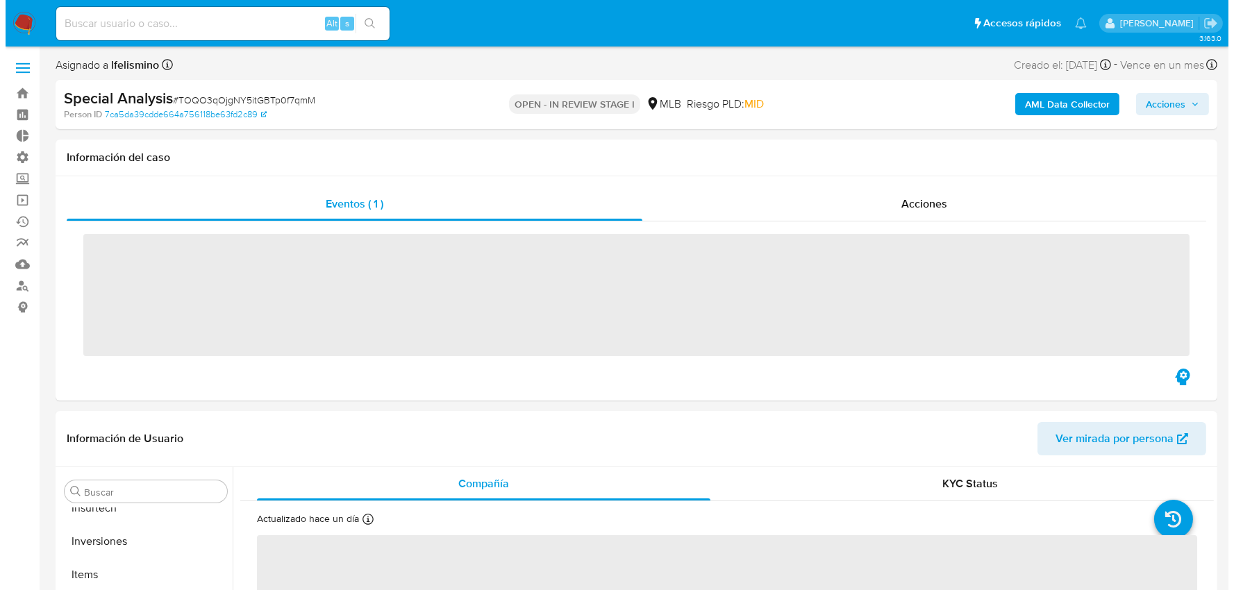
scroll to position [753, 0]
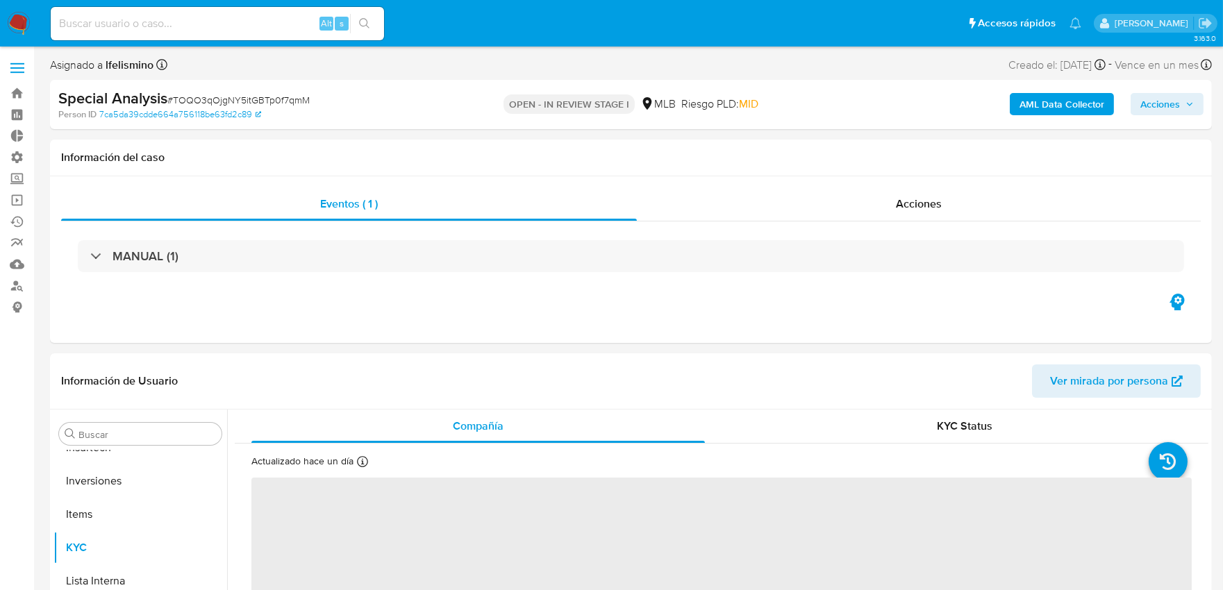
select select "10"
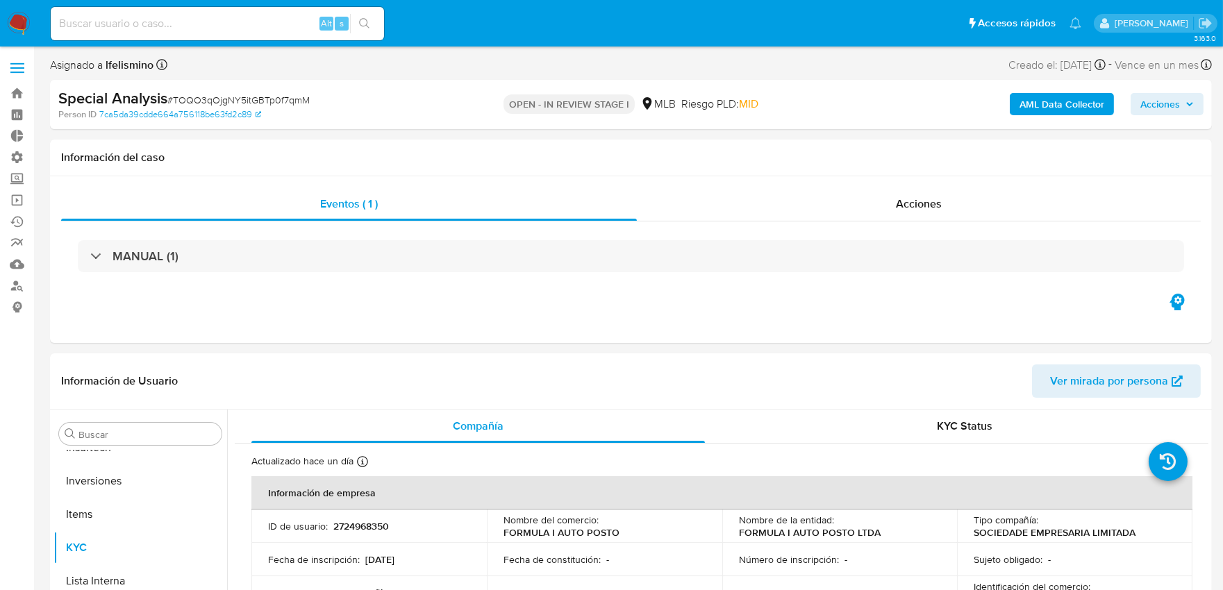
click at [1040, 106] on b "AML Data Collector" at bounding box center [1062, 104] width 85 height 22
